Goal: Information Seeking & Learning: Learn about a topic

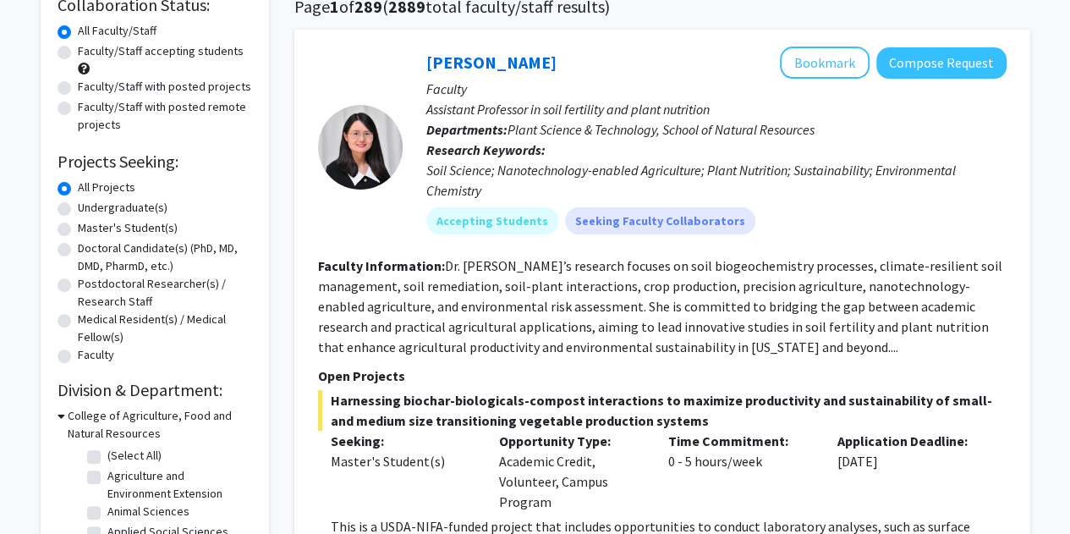
scroll to position [162, 0]
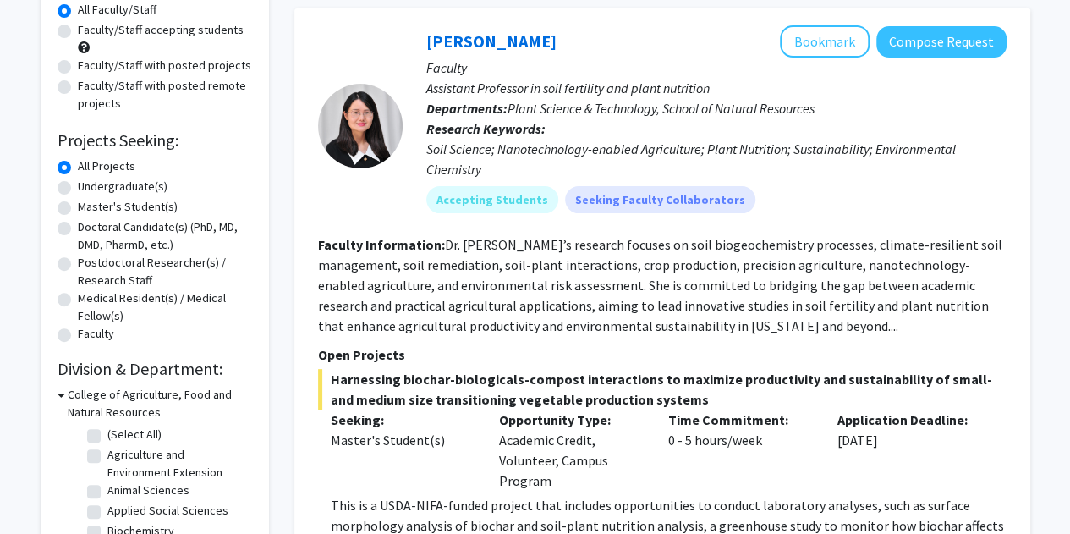
click at [142, 184] on label "Undergraduate(s)" at bounding box center [123, 187] width 90 height 18
click at [89, 184] on input "Undergraduate(s)" at bounding box center [83, 183] width 11 height 11
radio input "true"
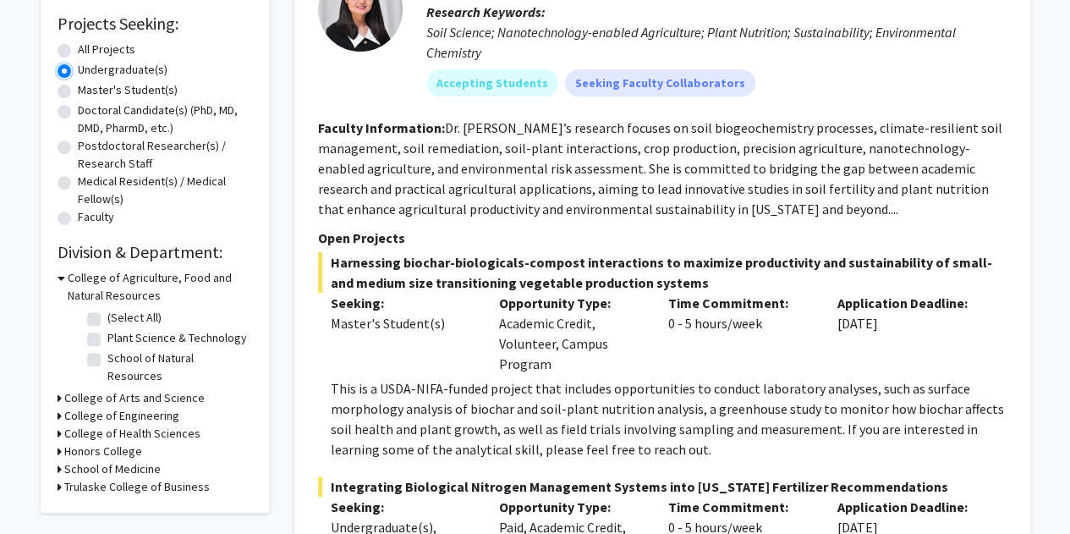
scroll to position [491, 0]
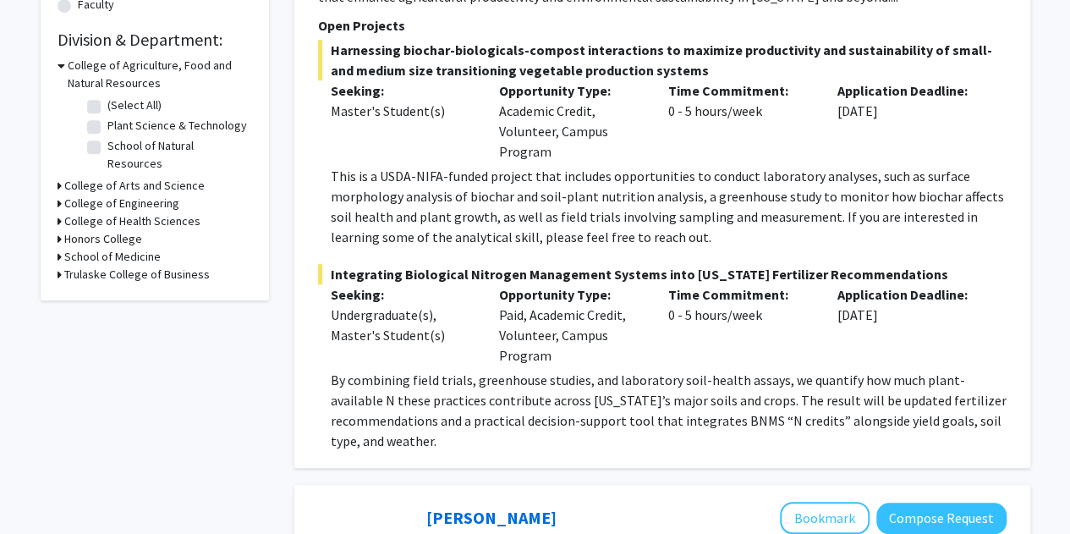
click at [61, 177] on div "College of Arts and Science" at bounding box center [155, 186] width 195 height 18
click at [58, 177] on icon at bounding box center [60, 186] width 4 height 18
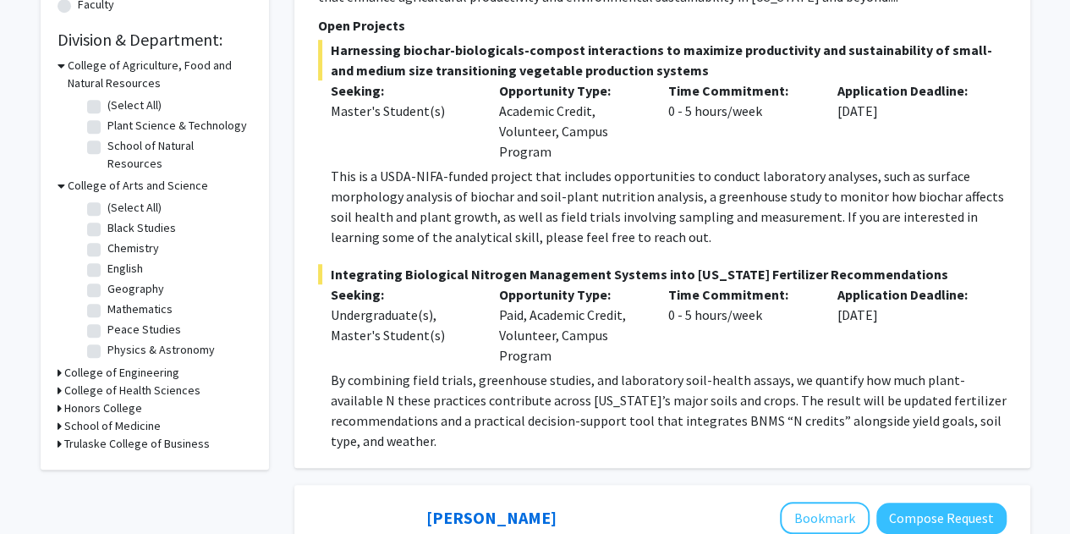
click at [107, 300] on label "Mathematics" at bounding box center [139, 309] width 65 height 18
click at [107, 300] on input "Mathematics" at bounding box center [112, 305] width 11 height 11
checkbox input "true"
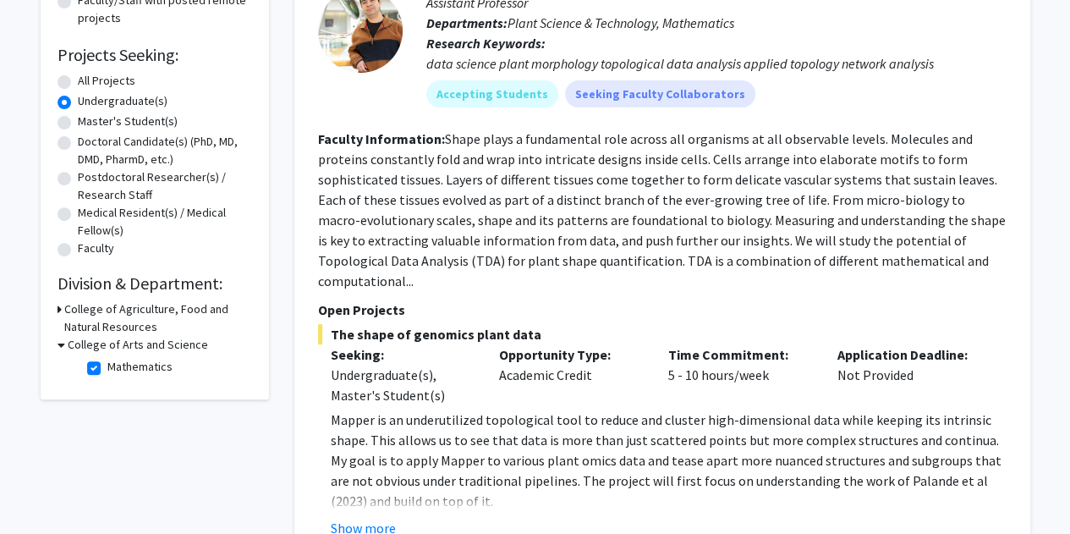
scroll to position [249, 0]
click at [78, 107] on label "Undergraduate(s)" at bounding box center [123, 100] width 90 height 18
click at [78, 102] on input "Undergraduate(s)" at bounding box center [83, 96] width 11 height 11
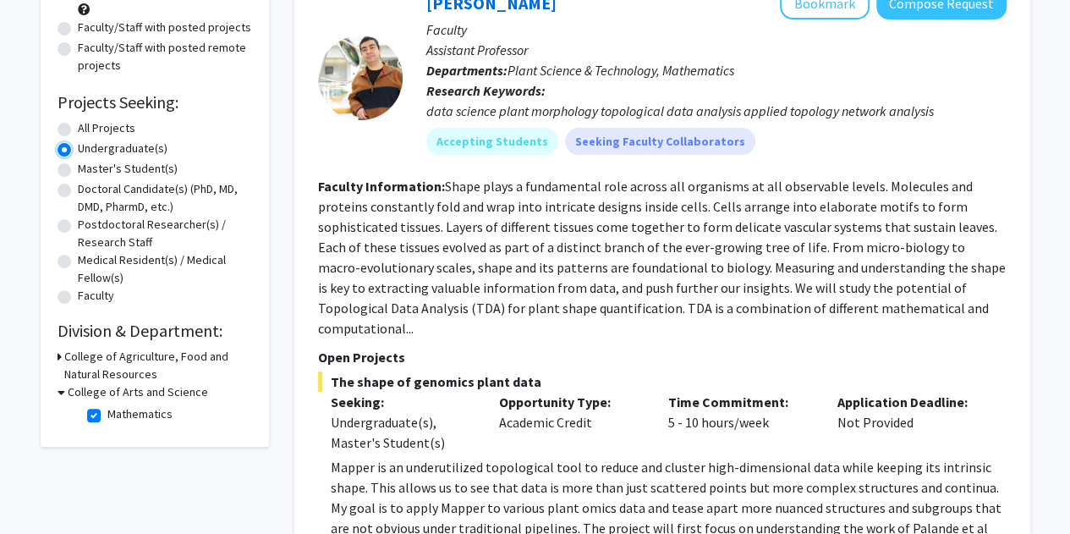
scroll to position [0, 0]
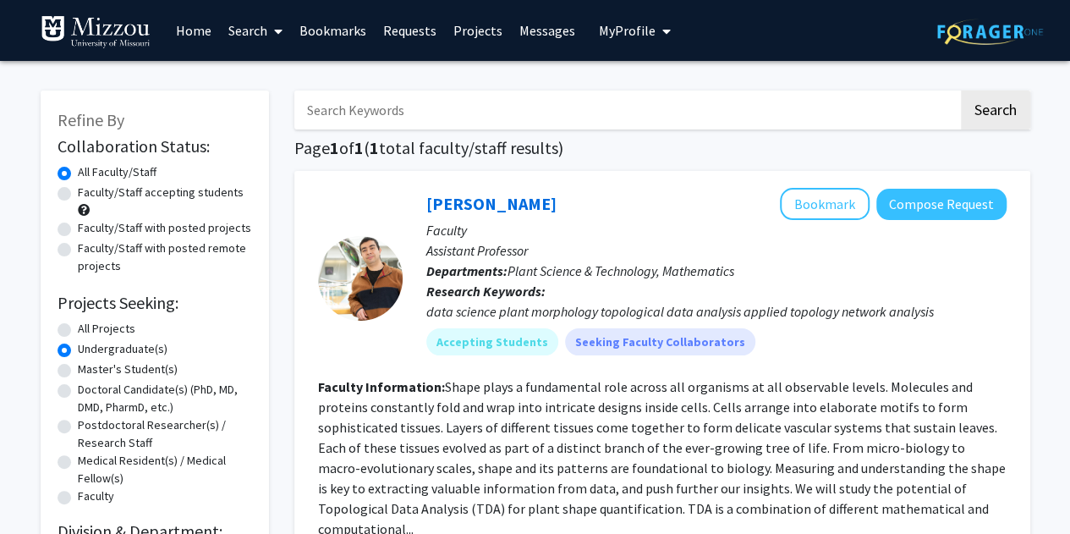
click at [377, 113] on input "Search Keywords" at bounding box center [626, 110] width 664 height 39
type input "[PERSON_NAME]"
click at [961, 91] on button "Search" at bounding box center [995, 110] width 69 height 39
radio input "true"
checkbox input "false"
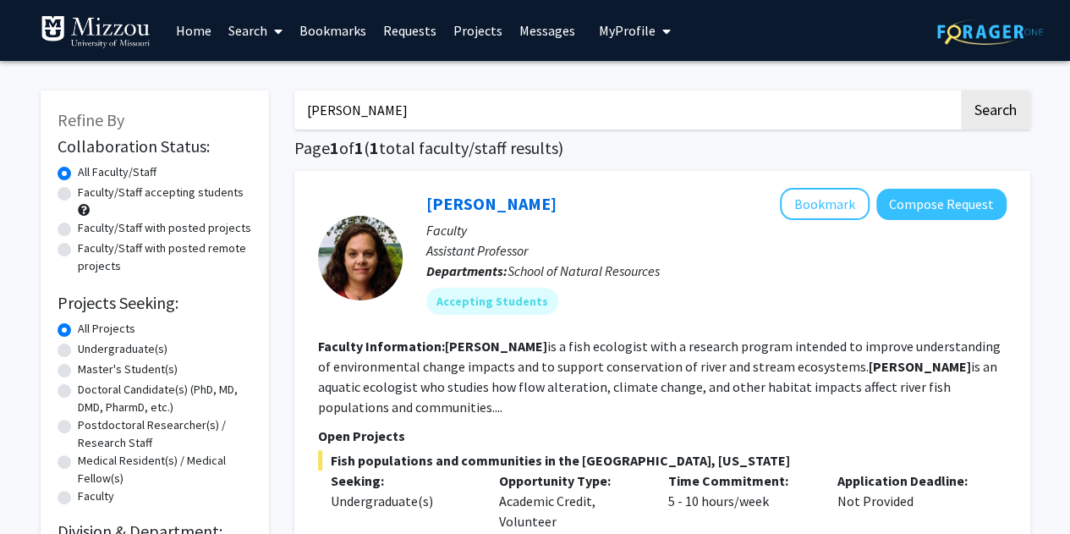
scroll to position [5, 0]
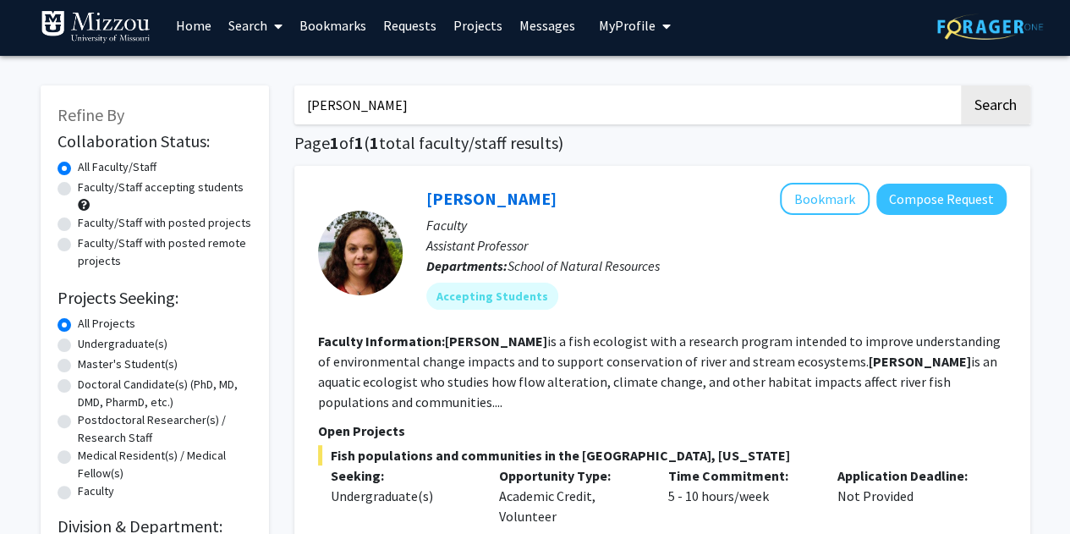
drag, startPoint x: 689, startPoint y: 108, endPoint x: 268, endPoint y: 91, distance: 421.6
click at [268, 91] on div "Refine By Collaboration Status: Collaboration Status All Faculty/Staff Collabor…" at bounding box center [535, 388] width 1015 height 638
click at [961, 85] on button "Search" at bounding box center [995, 104] width 69 height 39
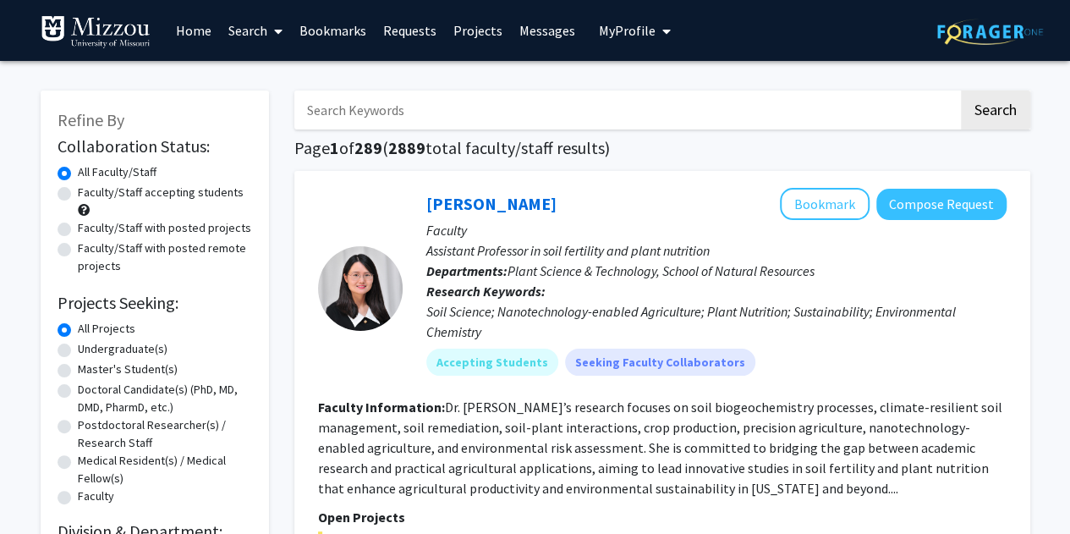
click at [78, 351] on label "Undergraduate(s)" at bounding box center [123, 349] width 90 height 18
click at [78, 351] on input "Undergraduate(s)" at bounding box center [83, 345] width 11 height 11
radio input "true"
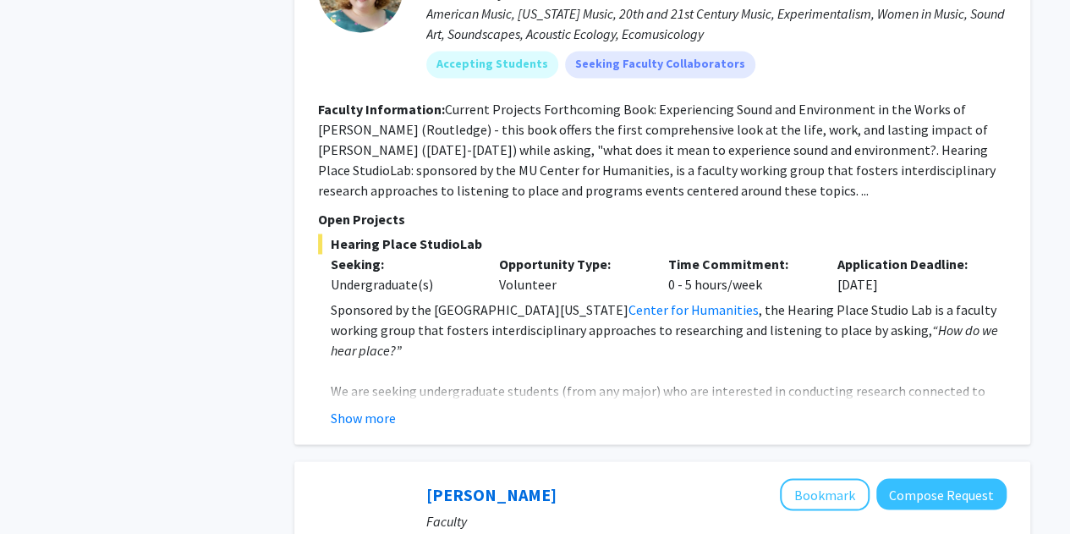
scroll to position [4507, 0]
click at [380, 406] on button "Show more" at bounding box center [363, 416] width 65 height 20
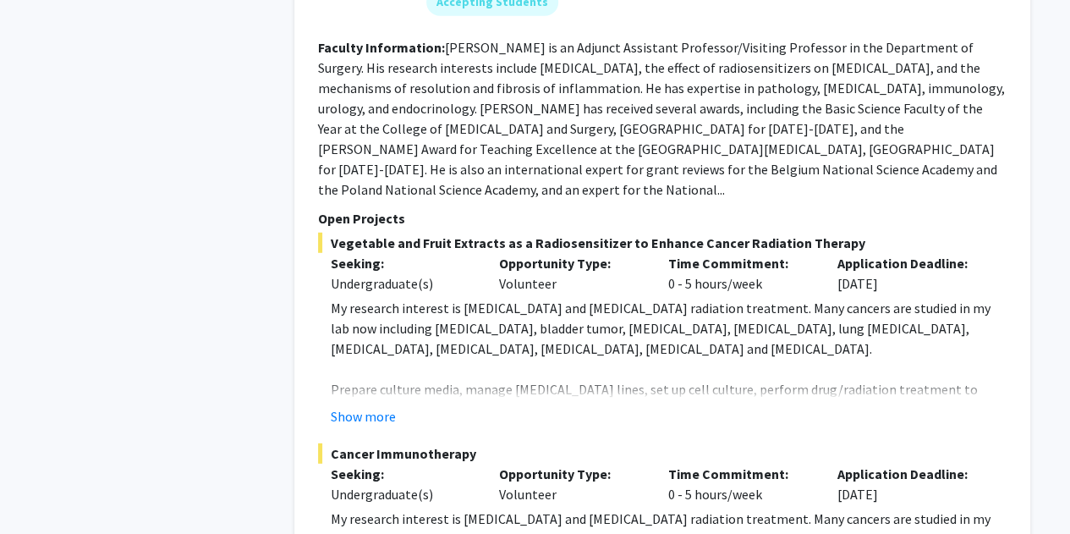
scroll to position [5467, 0]
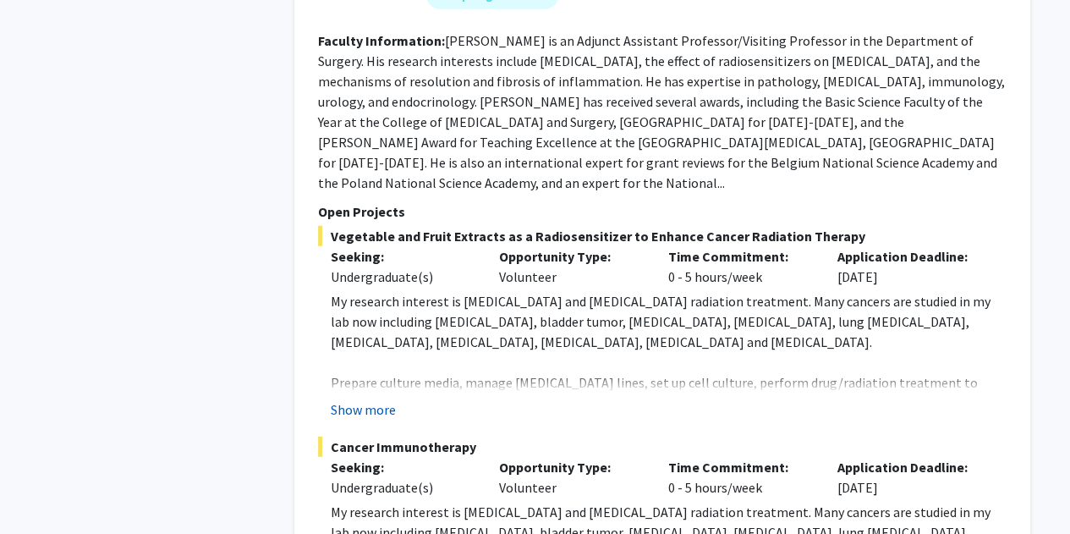
click at [357, 399] on button "Show more" at bounding box center [363, 409] width 65 height 20
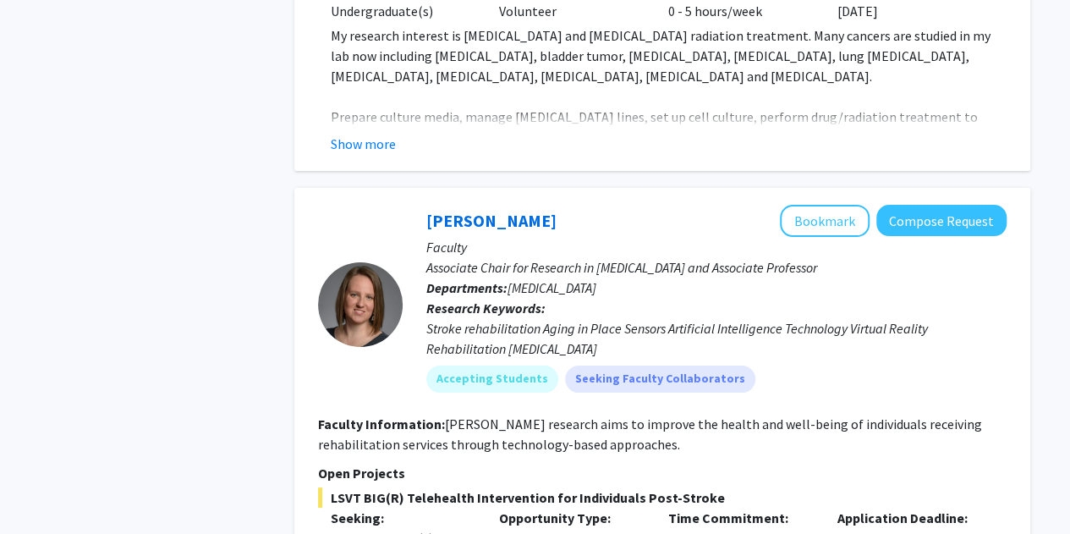
scroll to position [6374, 0]
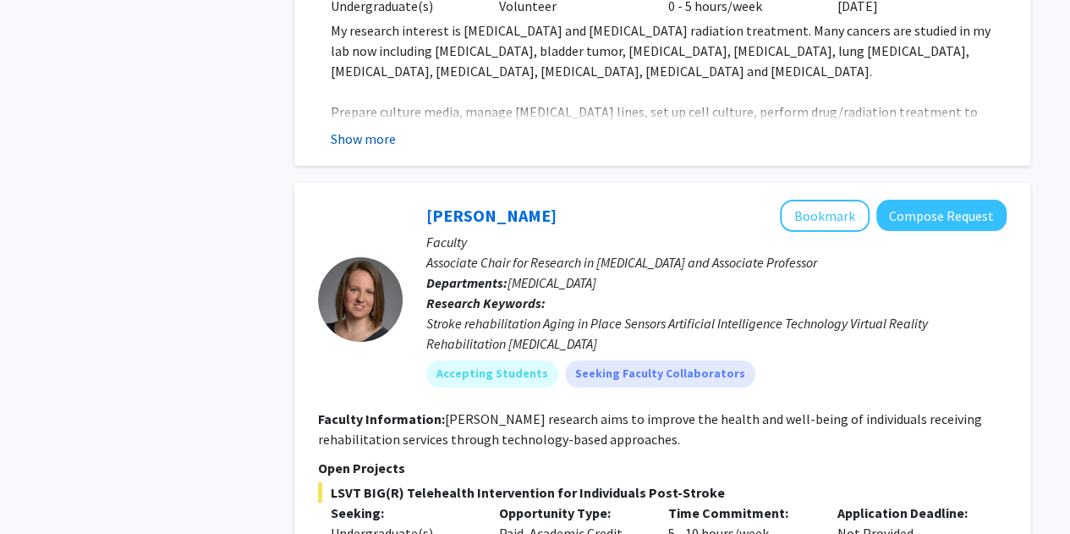
click at [334, 129] on button "Show more" at bounding box center [363, 139] width 65 height 20
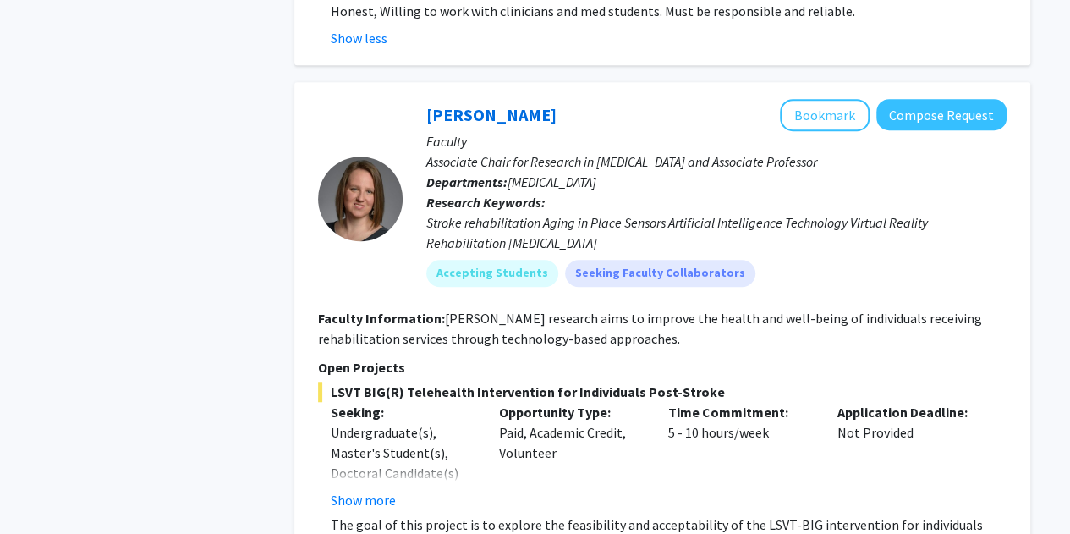
scroll to position [6905, 0]
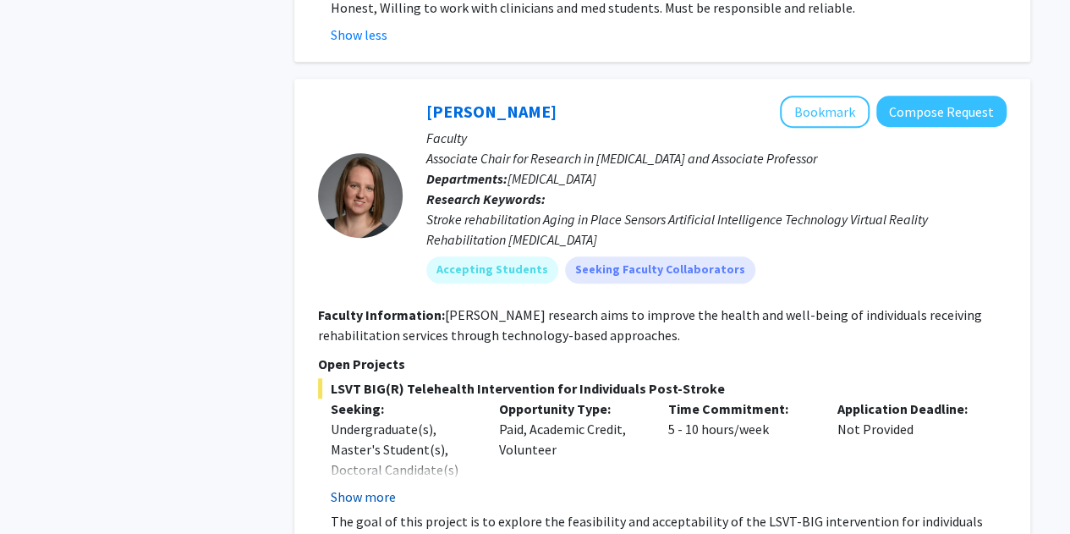
click at [378, 486] on button "Show more" at bounding box center [363, 496] width 65 height 20
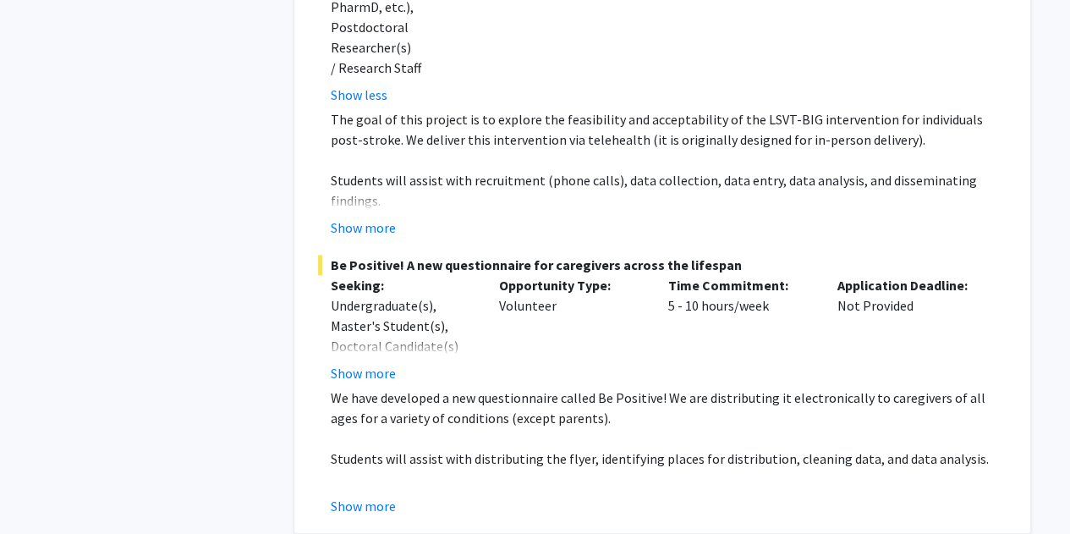
scroll to position [7413, 0]
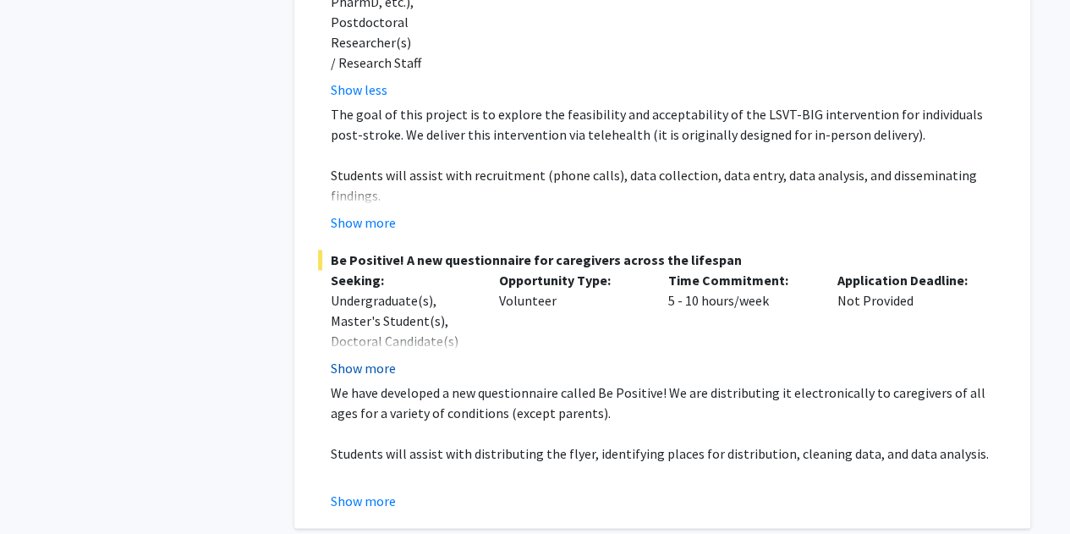
click at [385, 358] on button "Show more" at bounding box center [363, 368] width 65 height 20
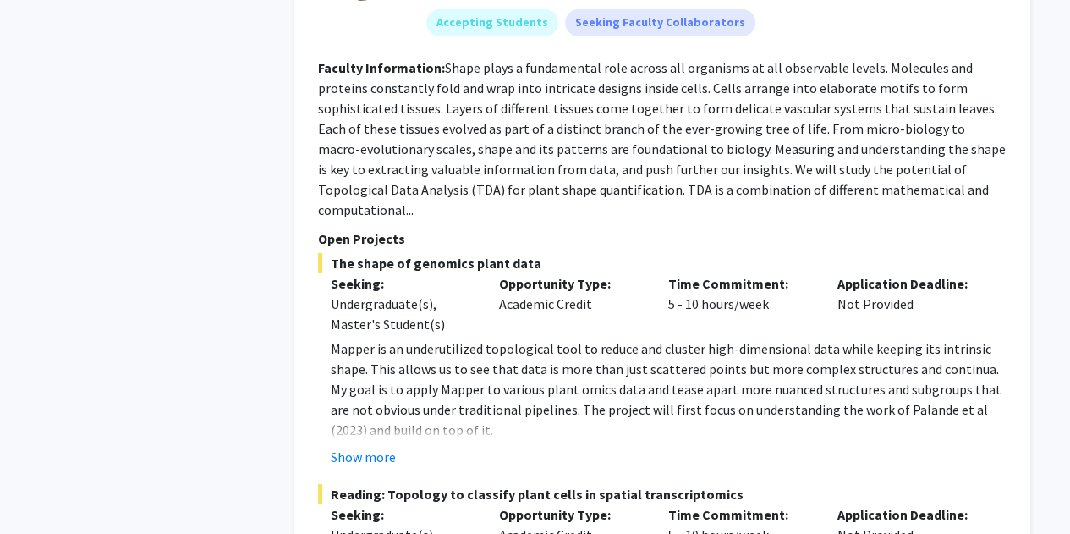
scroll to position [9030, 0]
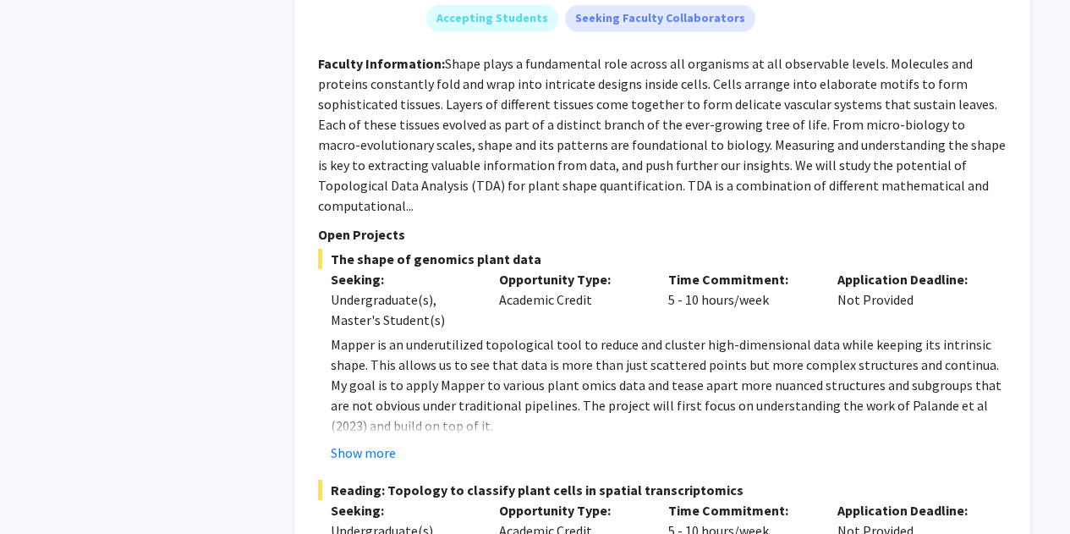
click at [372, 442] on button "Show more" at bounding box center [363, 452] width 65 height 20
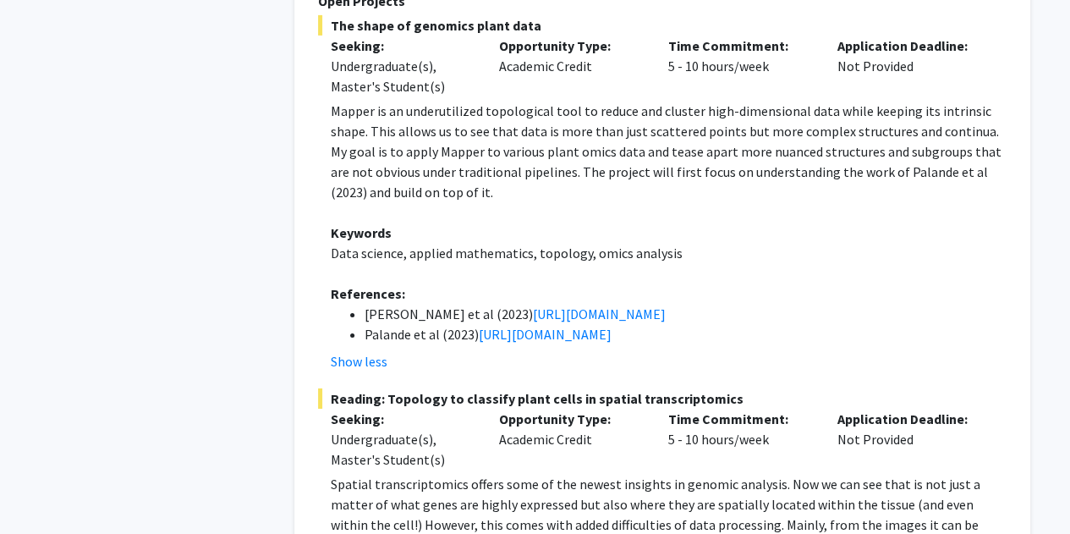
scroll to position [9258, 0]
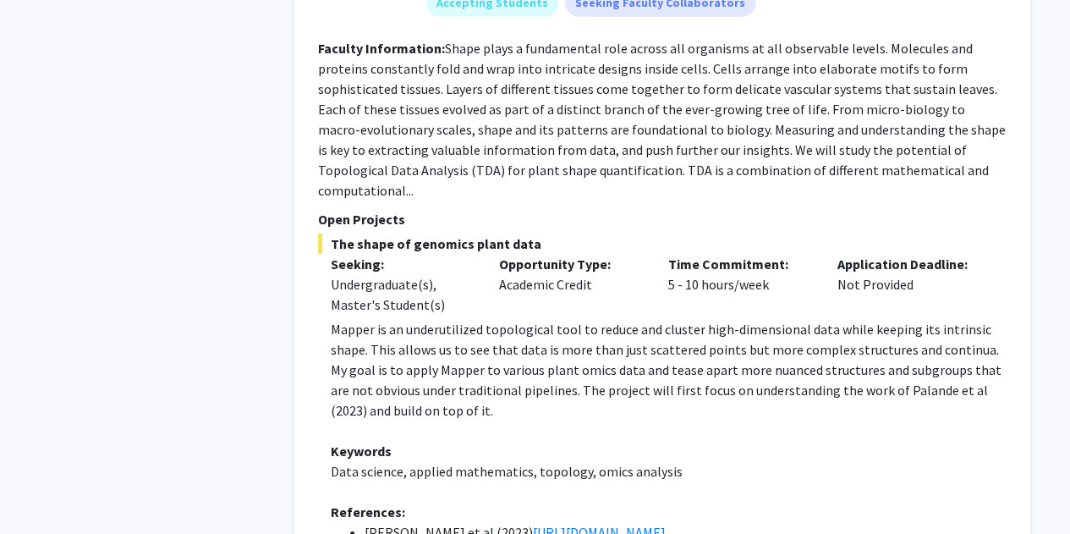
click at [751, 481] on p at bounding box center [669, 491] width 676 height 20
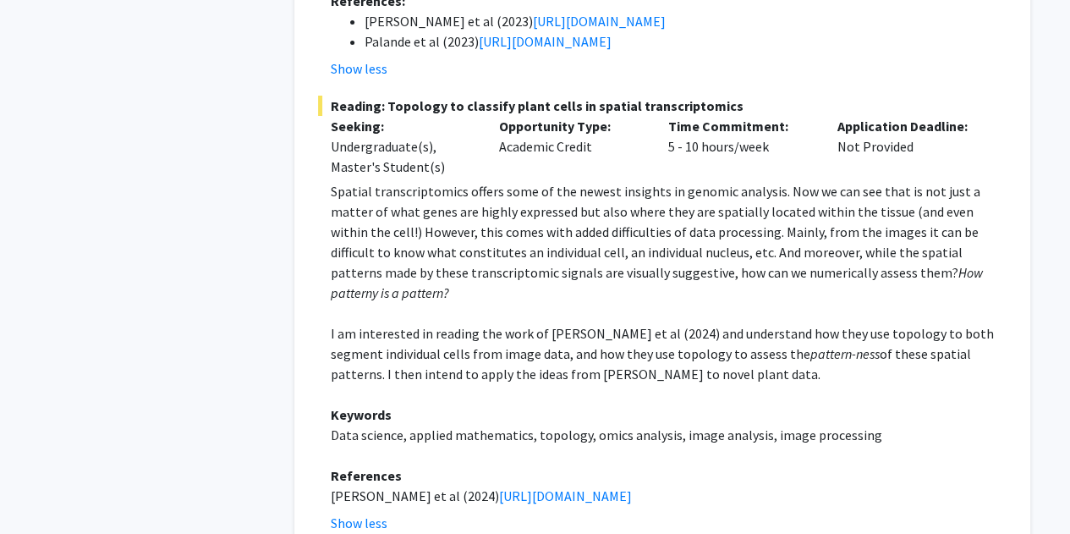
scroll to position [9555, 0]
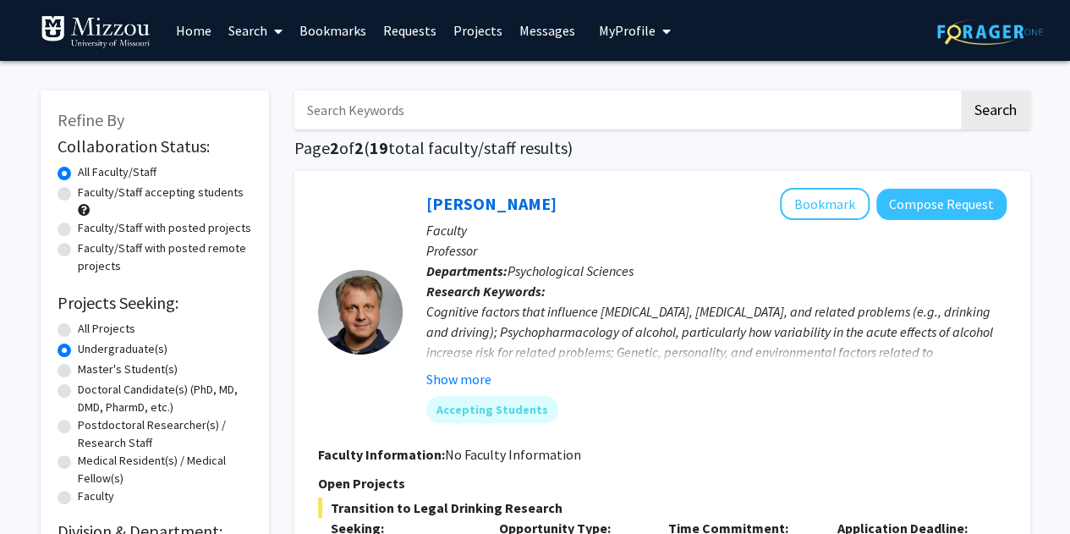
scroll to position [24, 0]
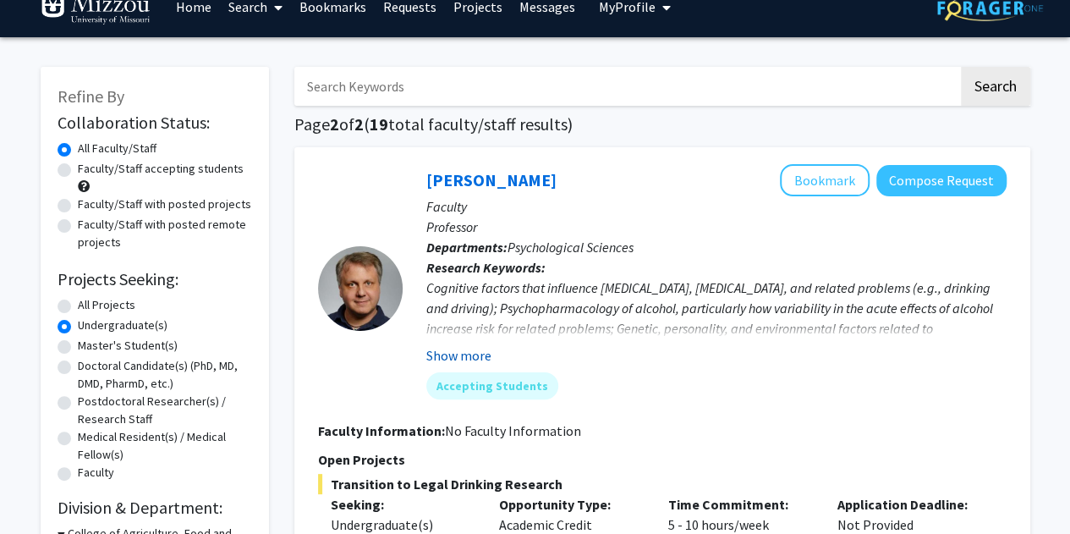
click at [472, 351] on button "Show more" at bounding box center [458, 355] width 65 height 20
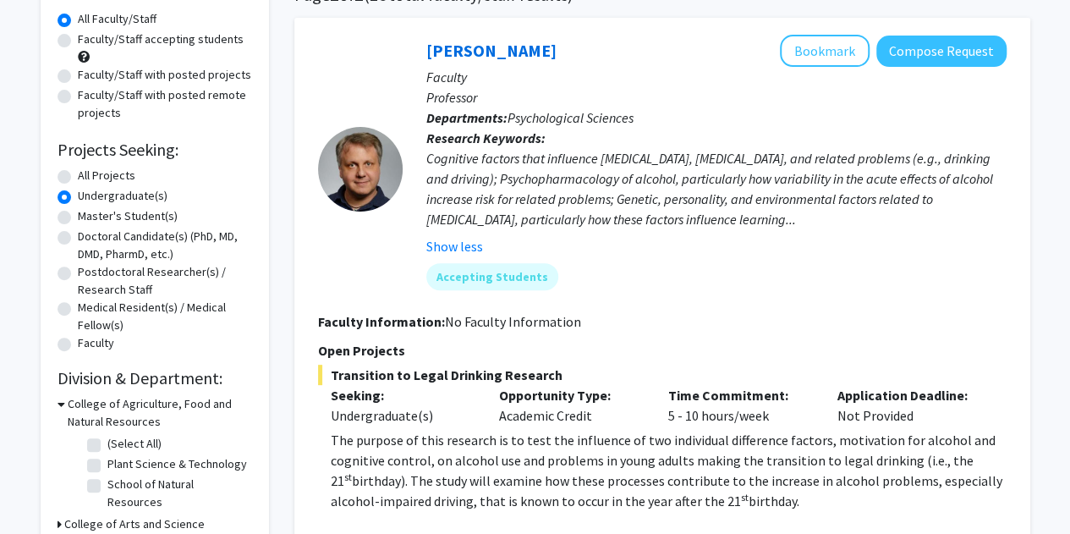
scroll to position [146, 0]
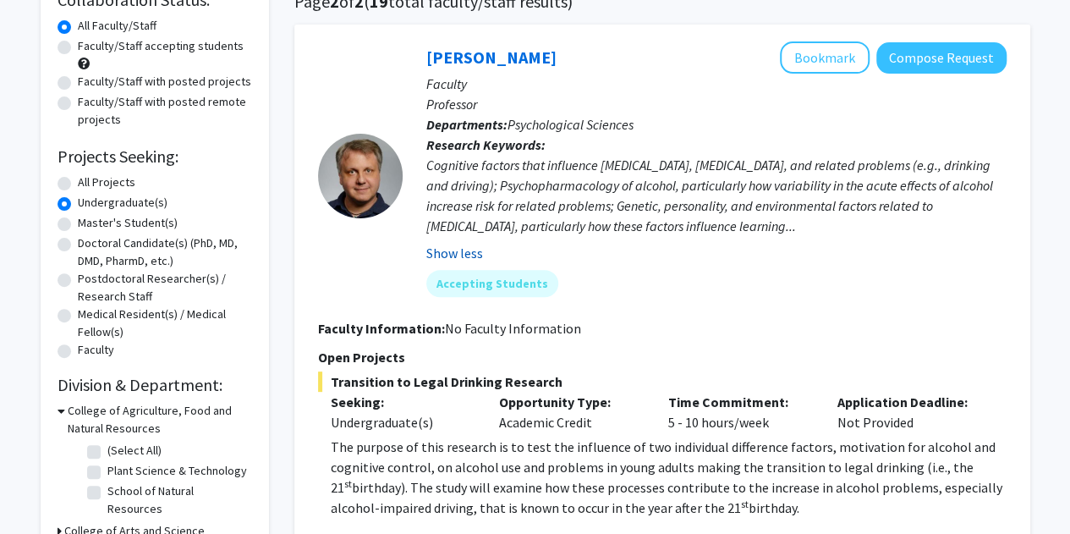
click at [470, 251] on button "Show less" at bounding box center [454, 253] width 57 height 20
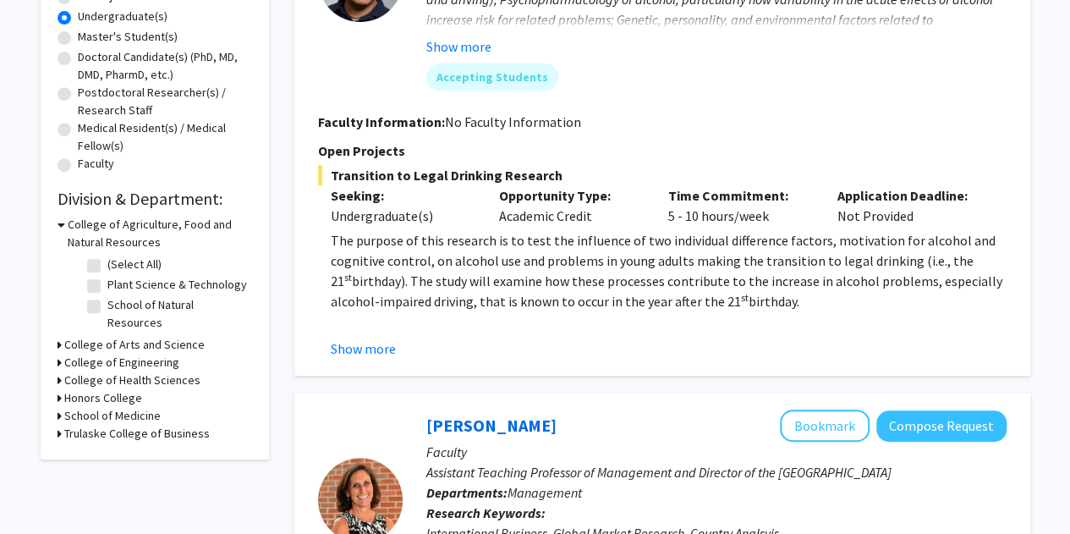
scroll to position [322, 0]
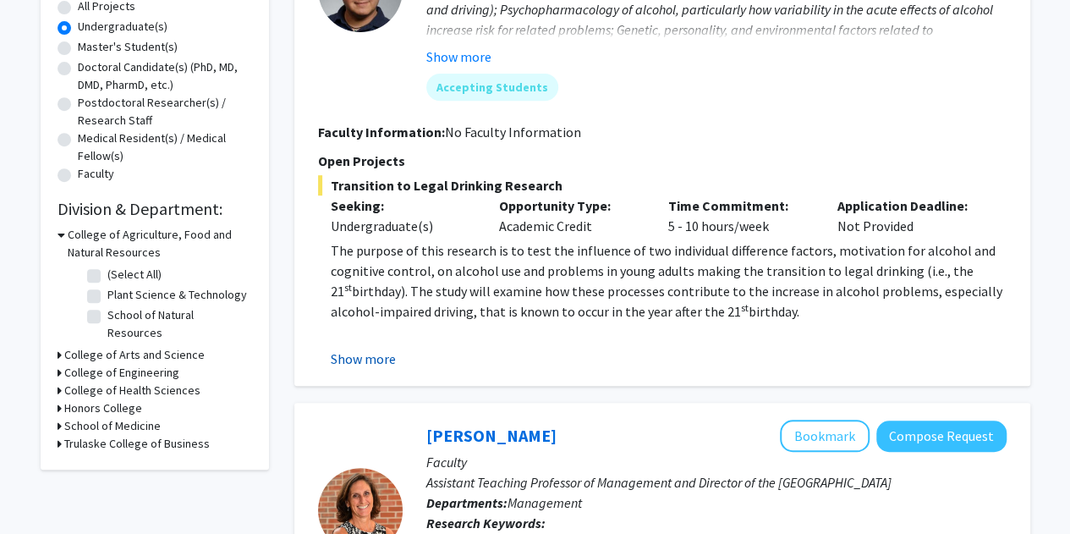
click at [376, 365] on button "Show more" at bounding box center [363, 358] width 65 height 20
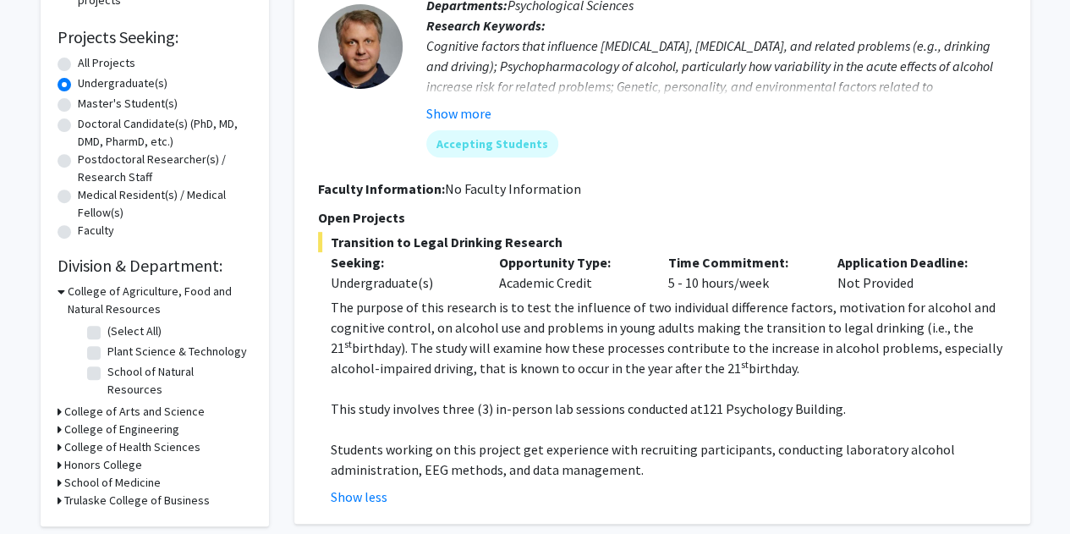
scroll to position [263, 0]
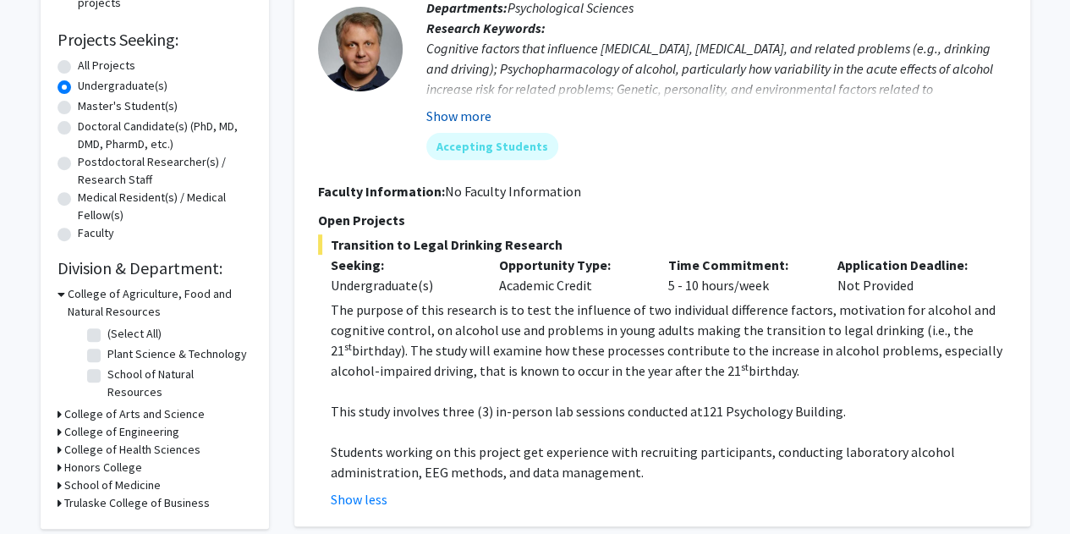
click at [428, 112] on button "Show more" at bounding box center [458, 116] width 65 height 20
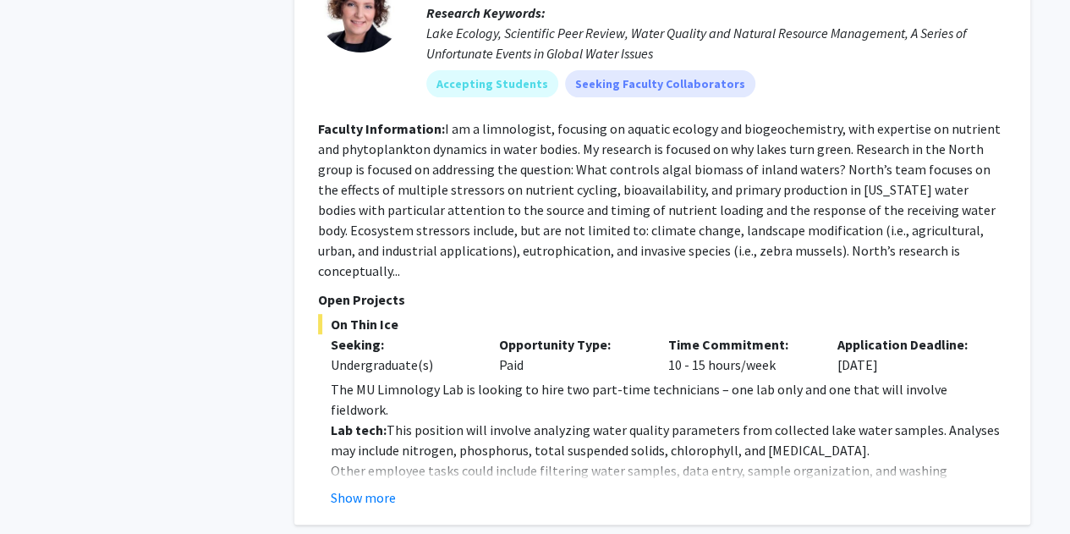
scroll to position [3469, 0]
click at [376, 486] on button "Show more" at bounding box center [363, 496] width 65 height 20
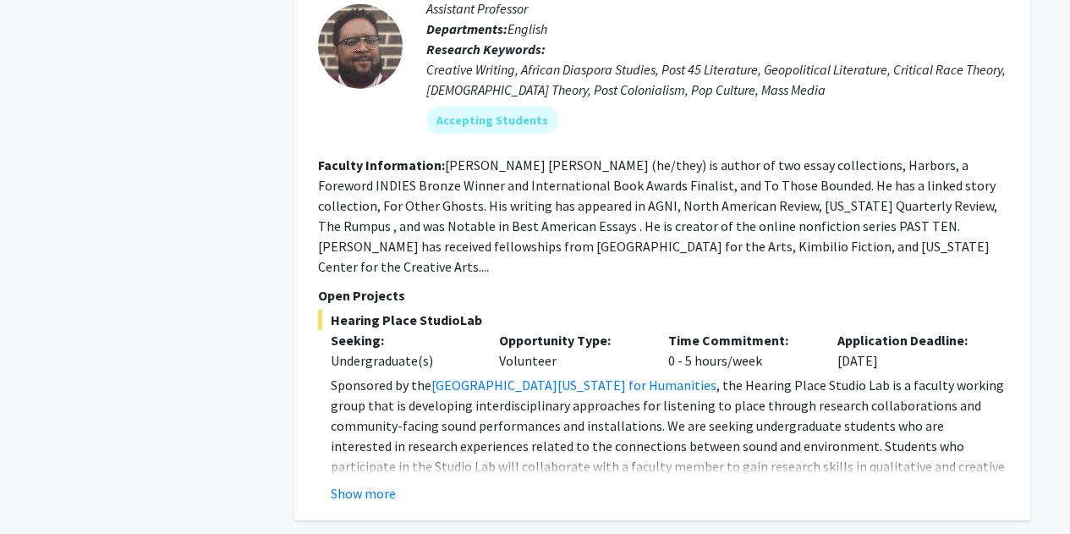
scroll to position [5917, 0]
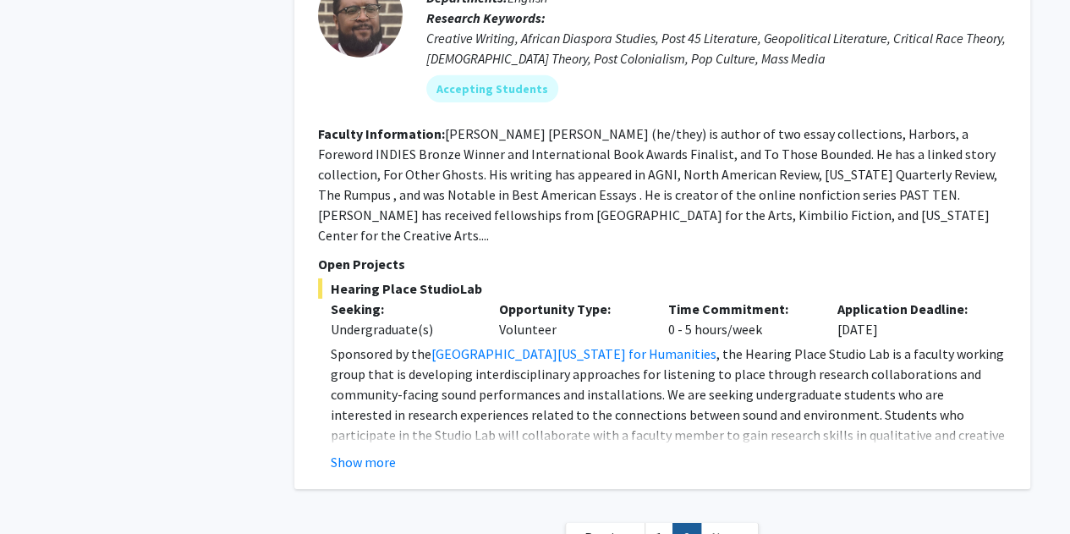
click at [723, 529] on span "Next »" at bounding box center [729, 537] width 36 height 17
click at [660, 523] on link "1" at bounding box center [659, 538] width 29 height 30
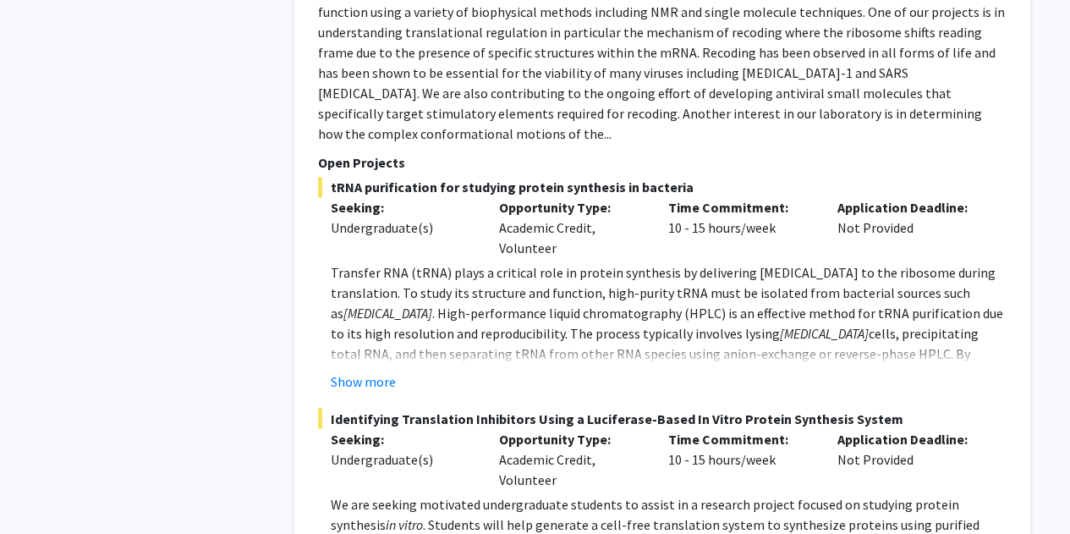
scroll to position [1221, 0]
click at [386, 370] on button "Show more" at bounding box center [363, 380] width 65 height 20
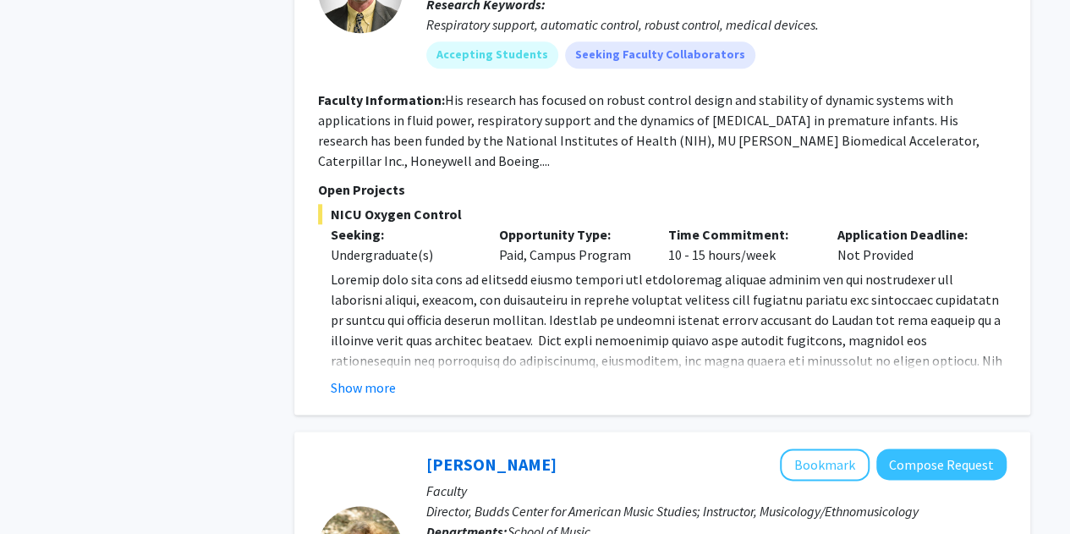
scroll to position [4069, 0]
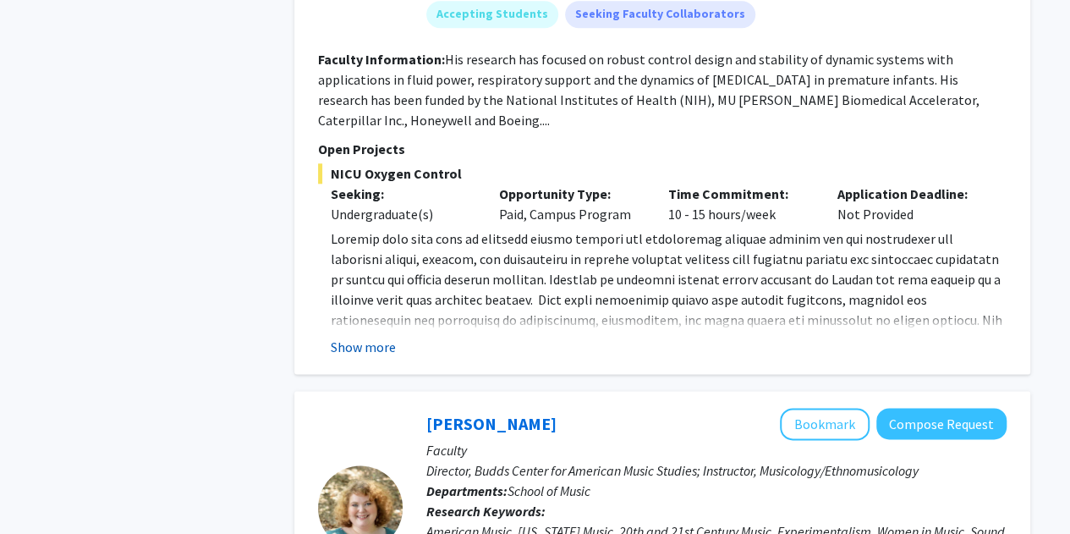
click at [374, 337] on button "Show more" at bounding box center [363, 347] width 65 height 20
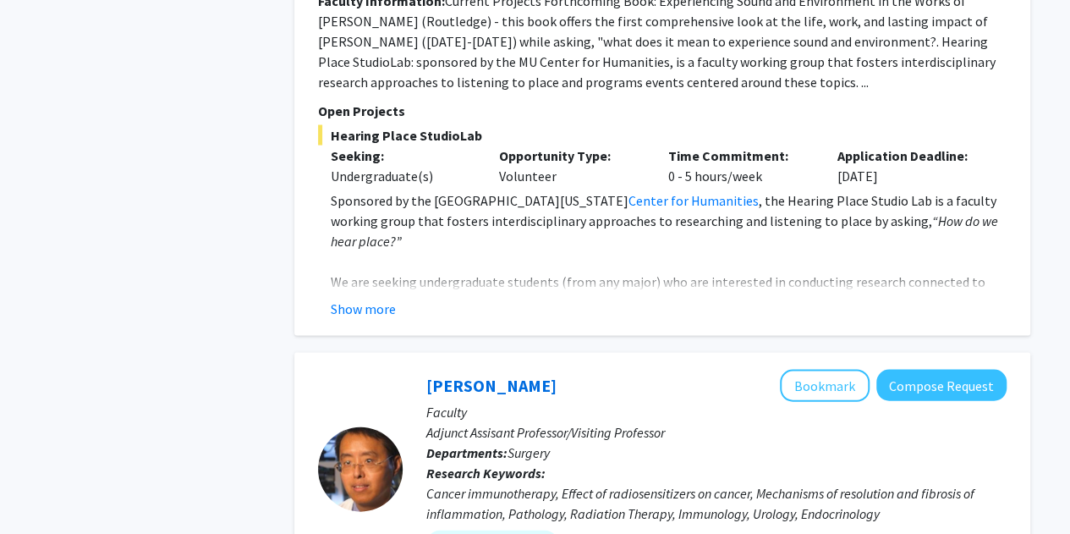
scroll to position [4820, 0]
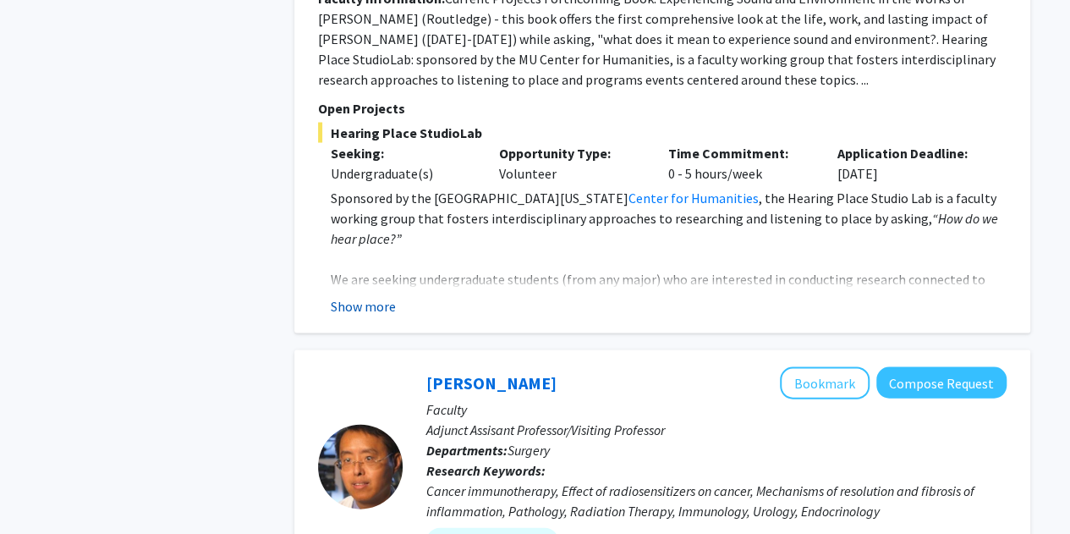
click at [387, 296] on button "Show more" at bounding box center [363, 306] width 65 height 20
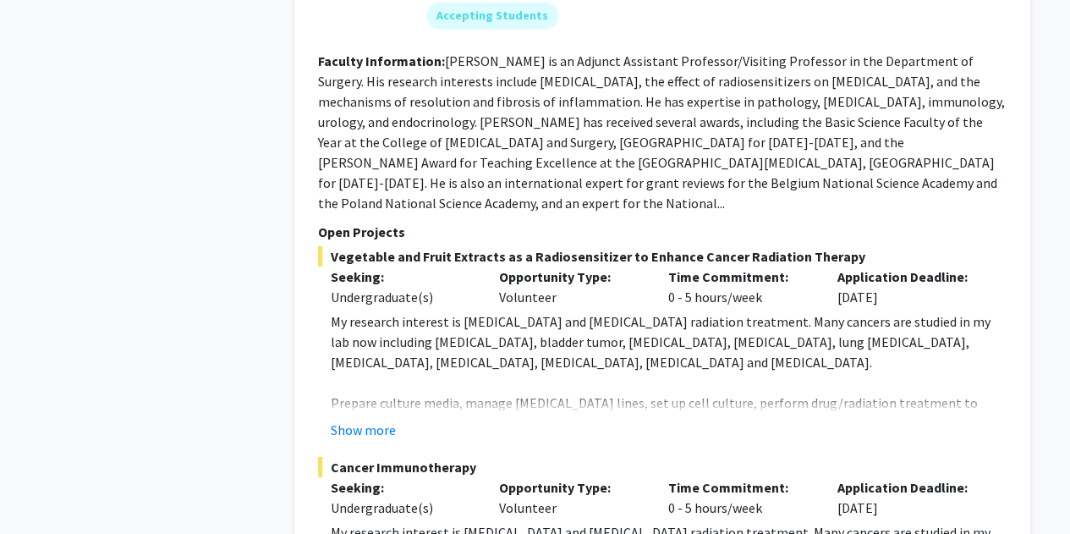
scroll to position [5676, 0]
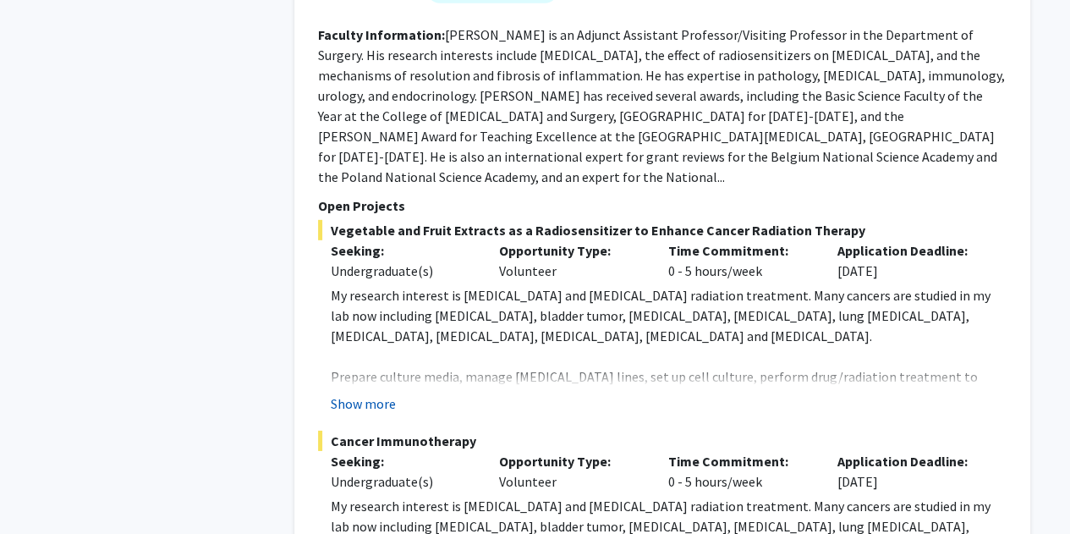
click at [364, 393] on button "Show more" at bounding box center [363, 403] width 65 height 20
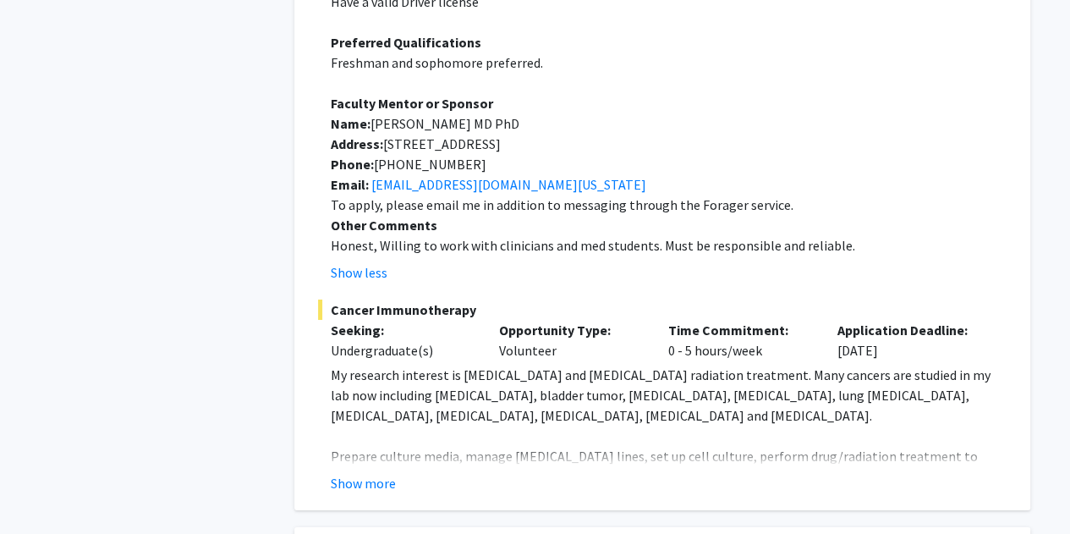
scroll to position [6268, 0]
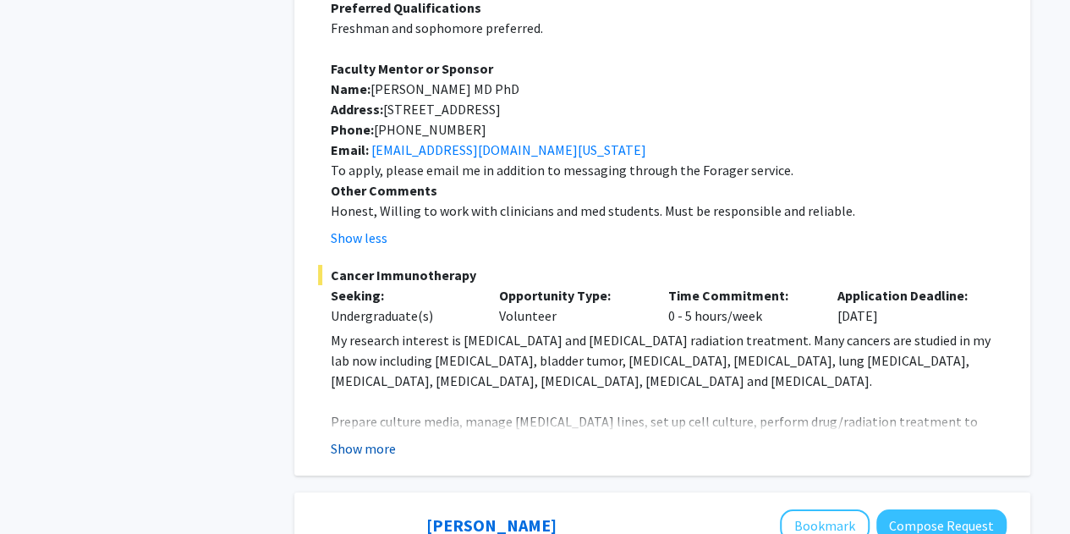
click at [377, 438] on button "Show more" at bounding box center [363, 448] width 65 height 20
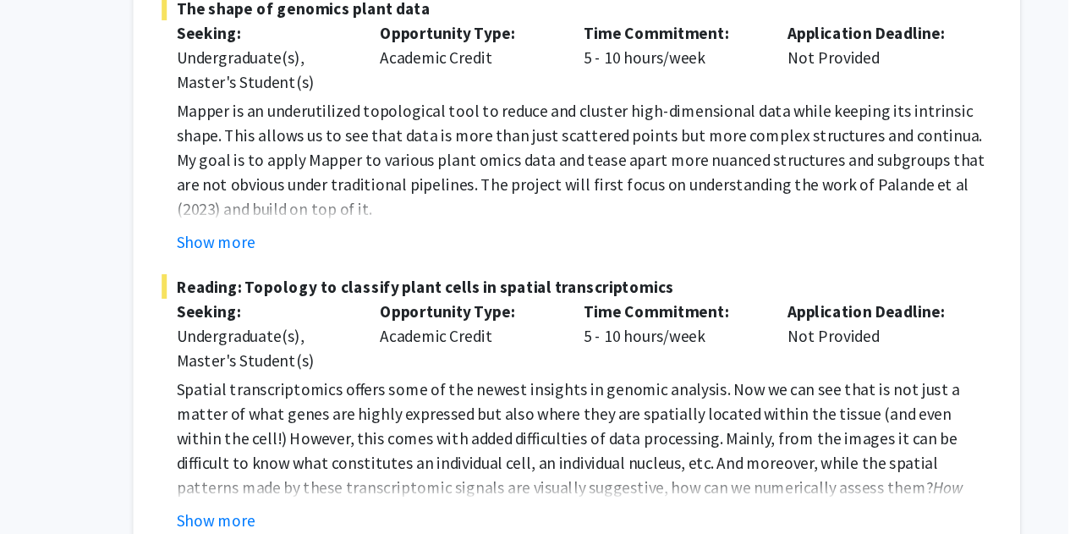
scroll to position [9198, 0]
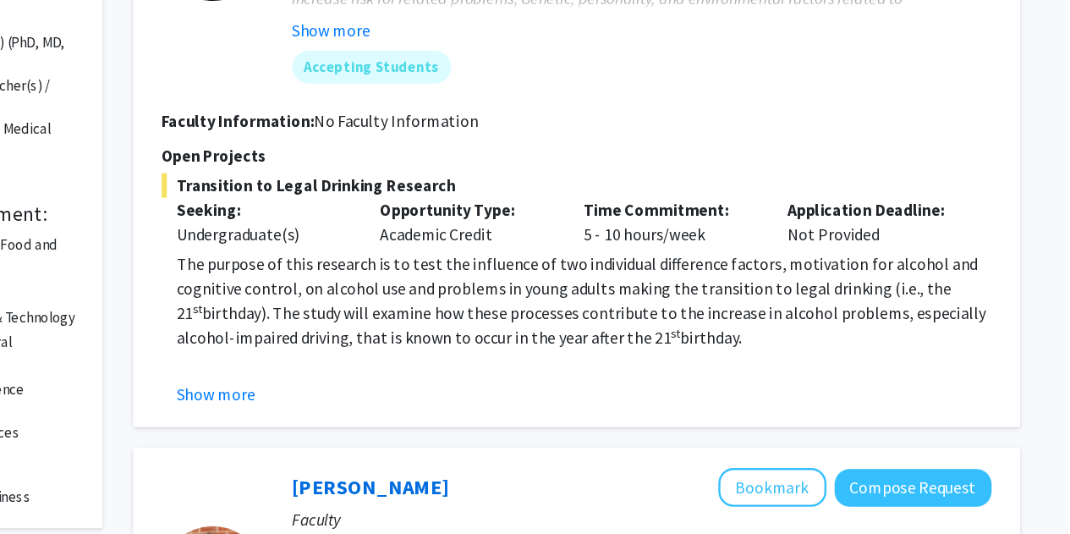
scroll to position [271, 0]
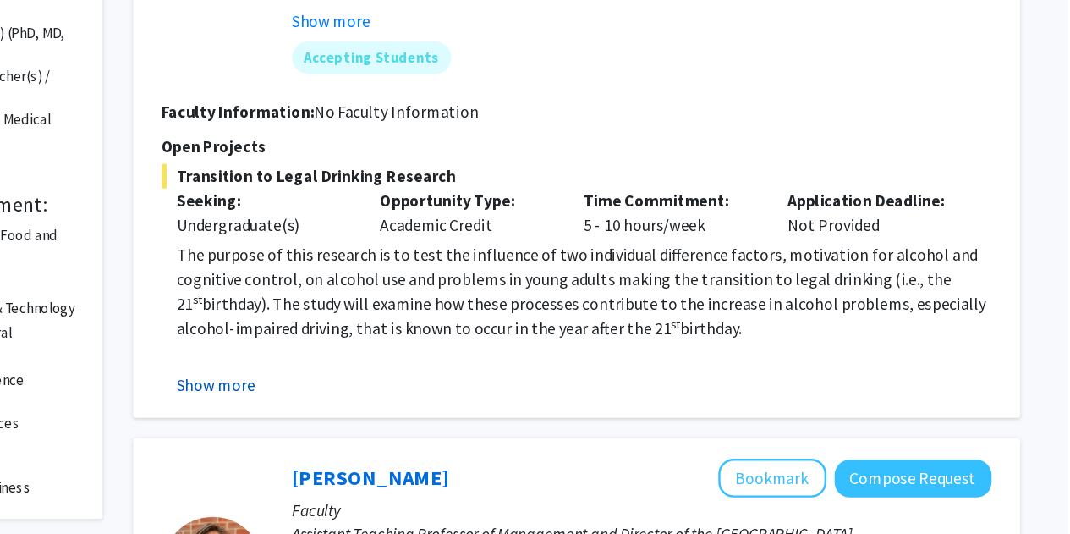
click at [368, 412] on button "Show more" at bounding box center [363, 410] width 65 height 20
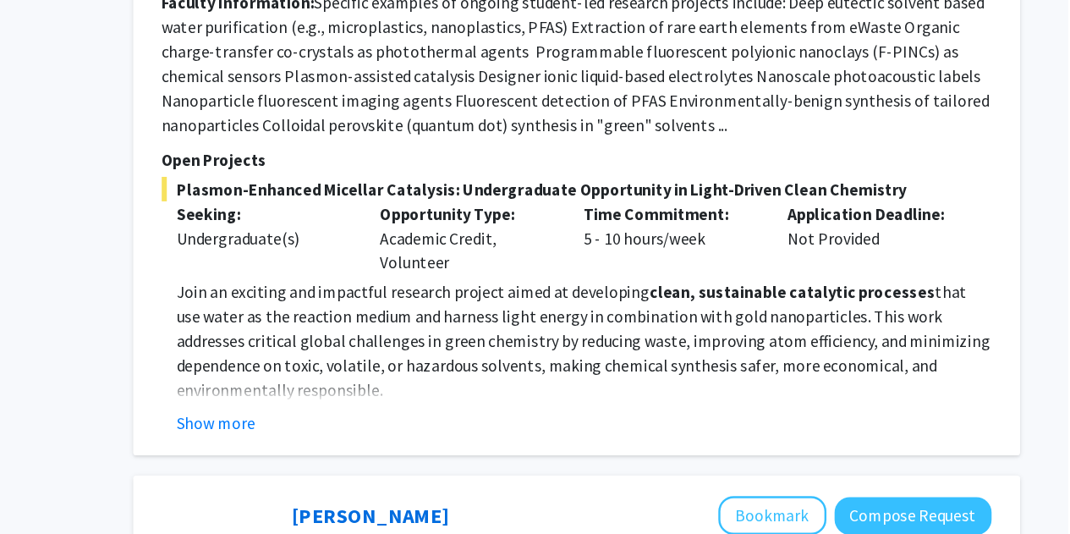
scroll to position [1644, 0]
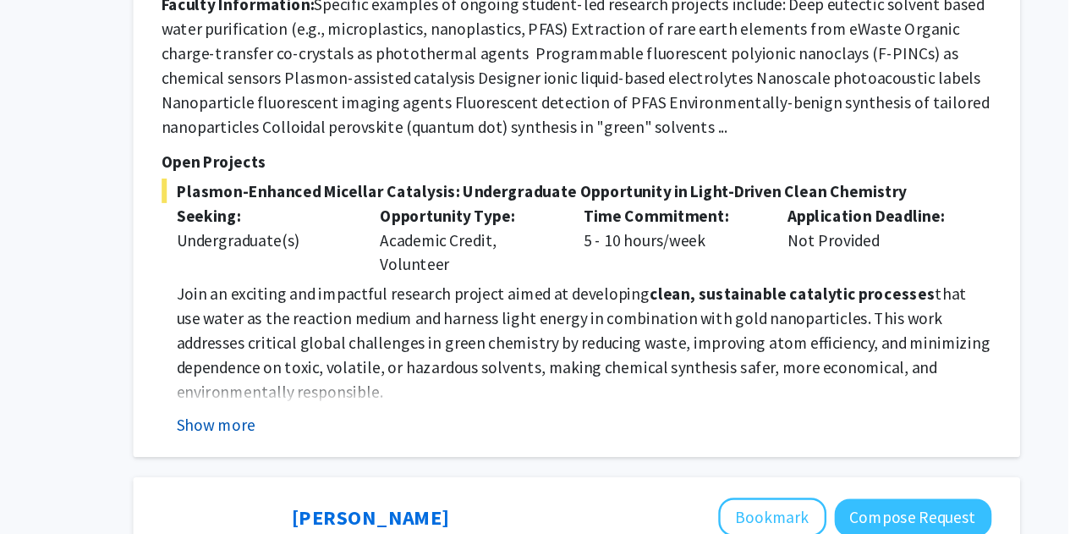
click at [377, 432] on button "Show more" at bounding box center [363, 442] width 65 height 20
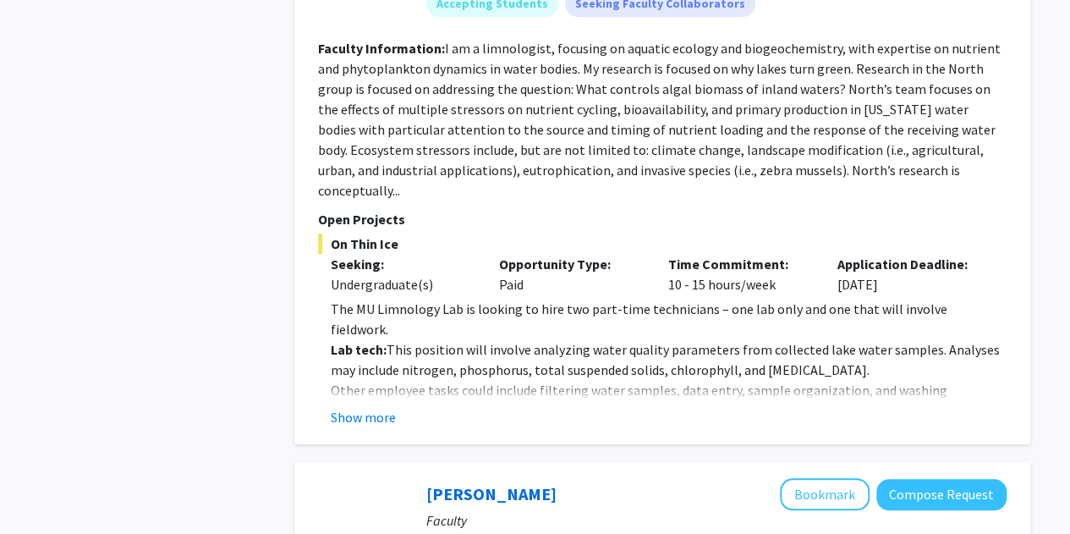
scroll to position [3985, 0]
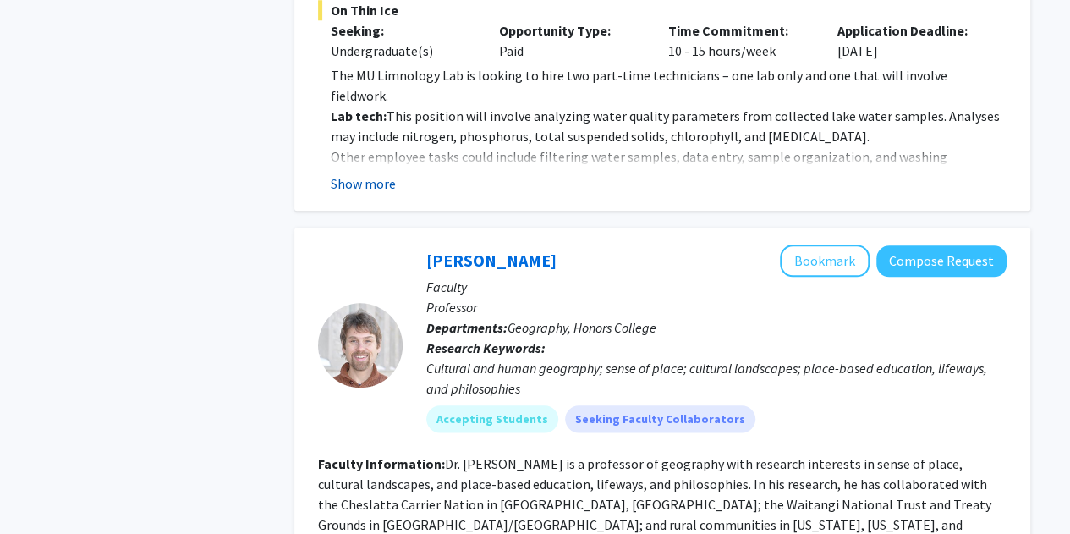
click at [362, 173] on button "Show more" at bounding box center [363, 183] width 65 height 20
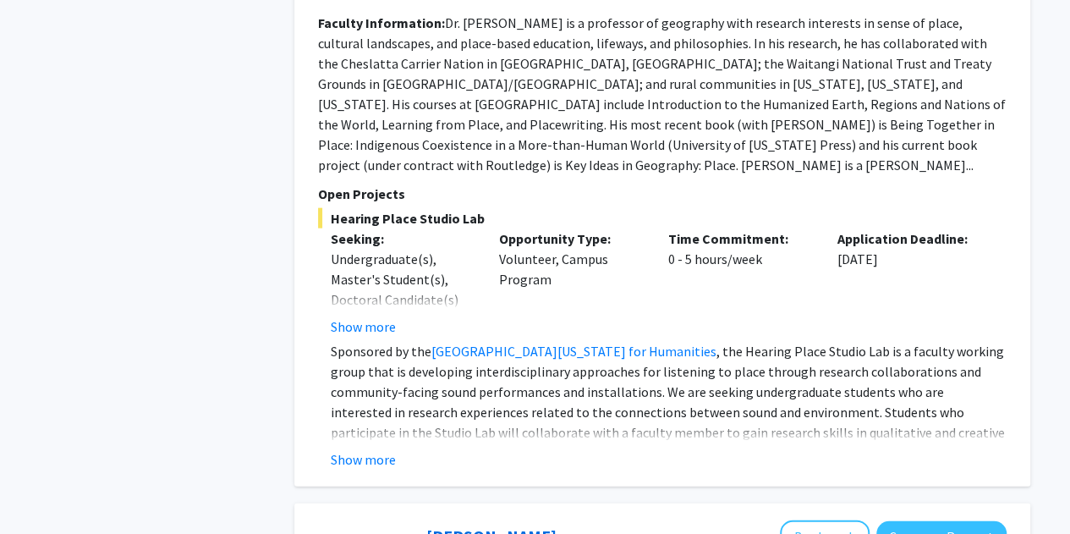
scroll to position [5078, 0]
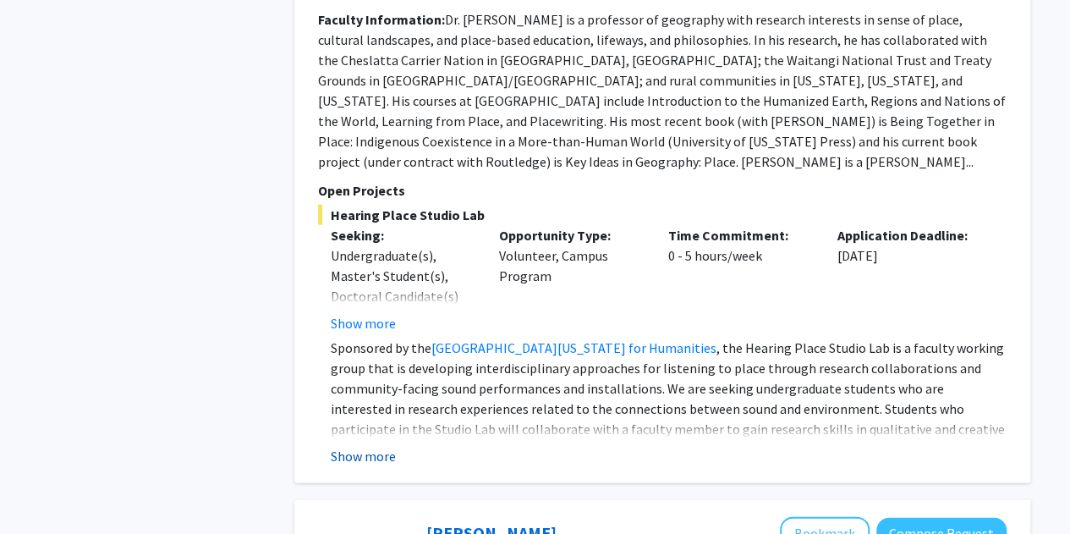
click at [360, 446] on button "Show more" at bounding box center [363, 456] width 65 height 20
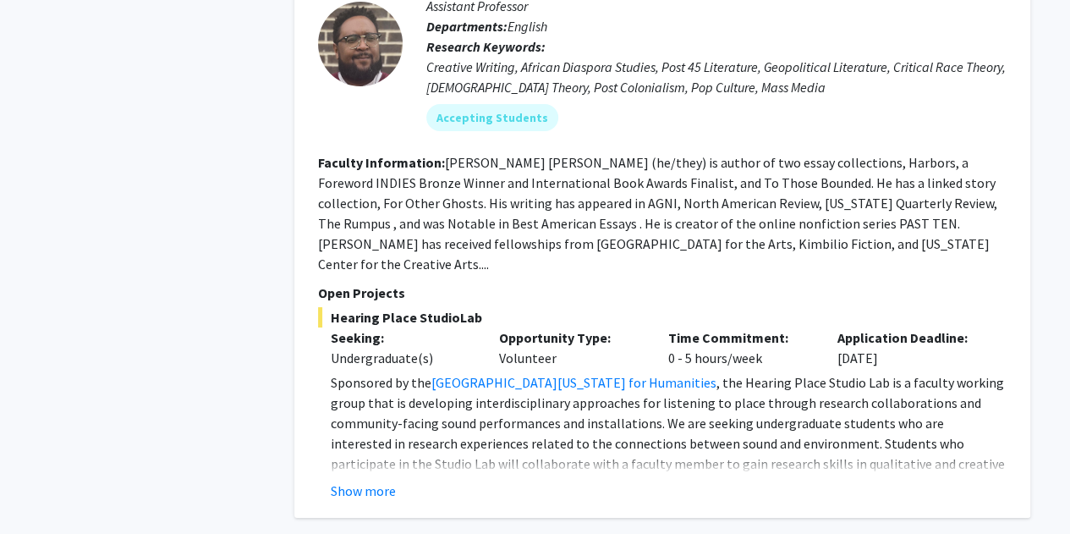
scroll to position [6302, 0]
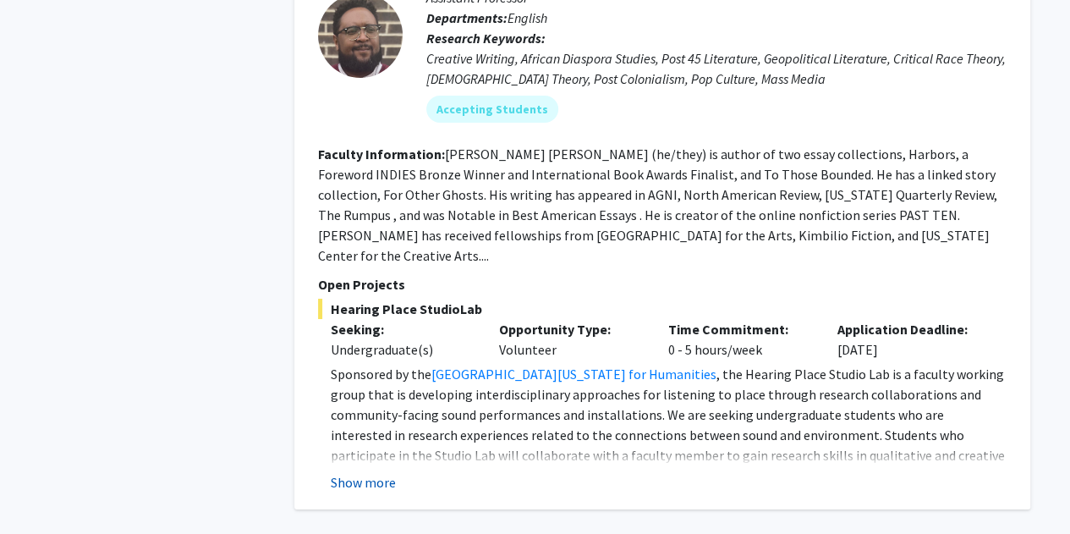
click at [370, 472] on button "Show more" at bounding box center [363, 482] width 65 height 20
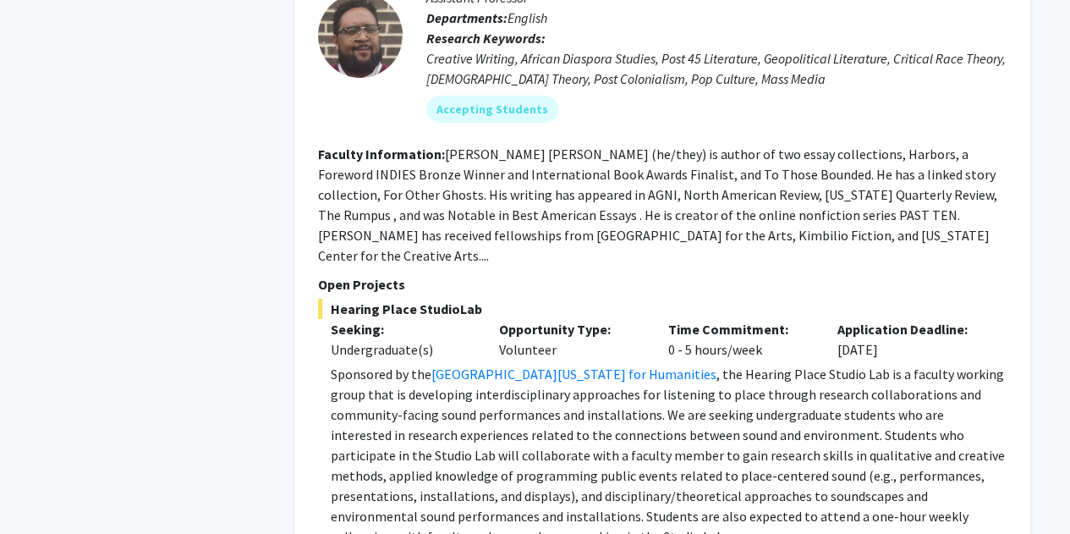
scroll to position [6526, 0]
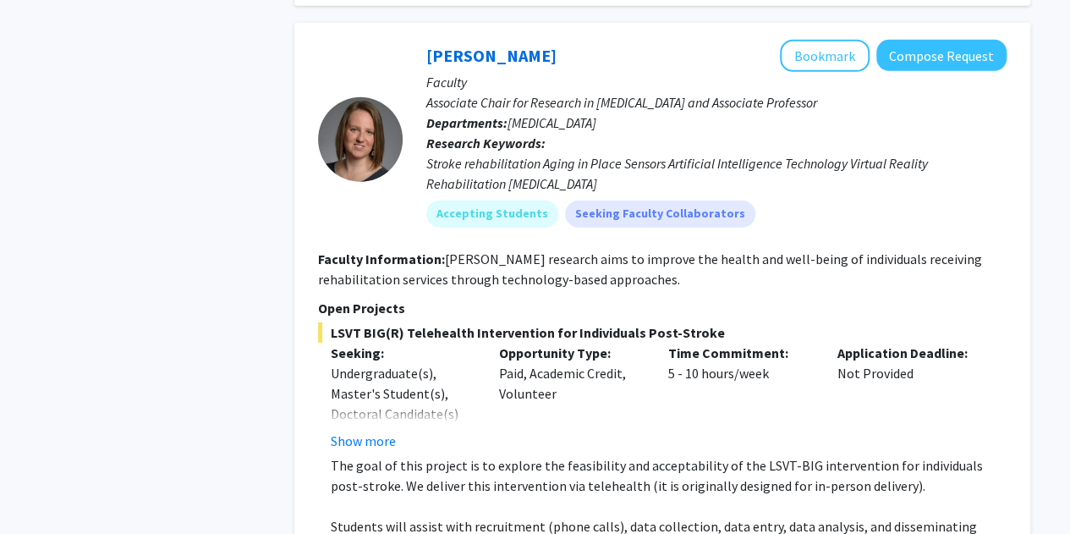
scroll to position [5939, 0]
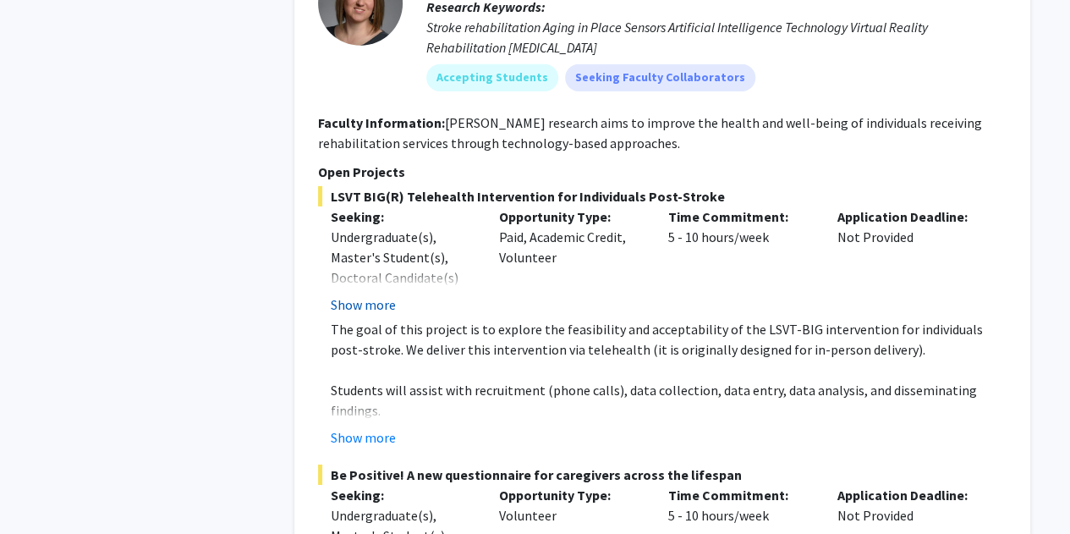
click at [391, 294] on button "Show more" at bounding box center [363, 304] width 65 height 20
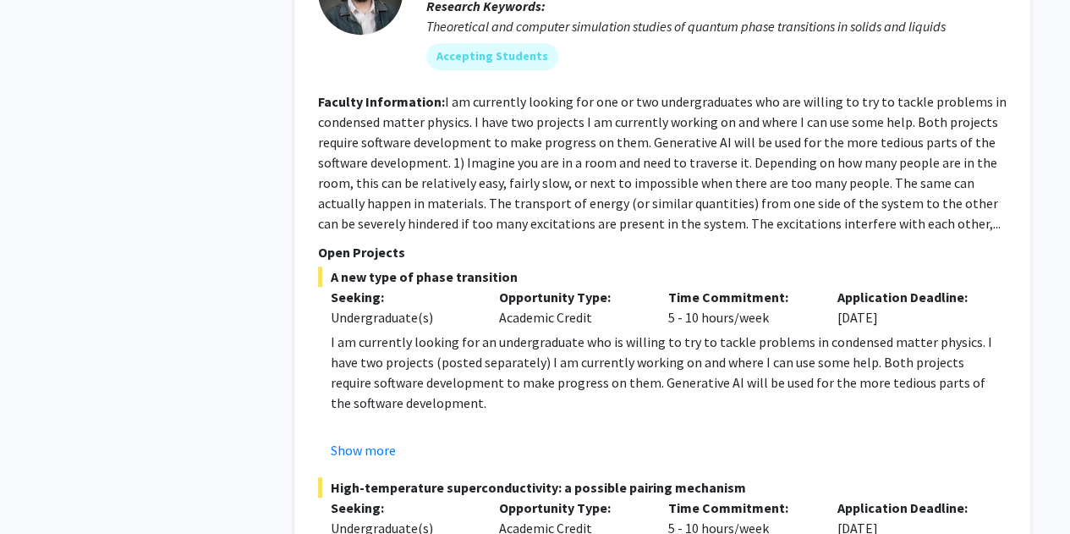
scroll to position [6916, 0]
click at [370, 439] on button "Show more" at bounding box center [363, 449] width 65 height 20
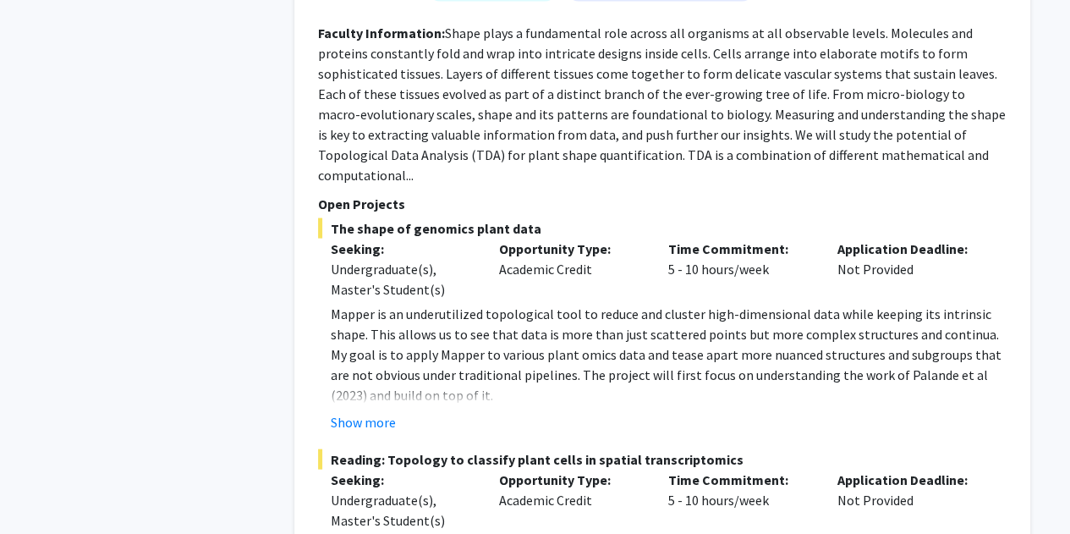
scroll to position [8298, 0]
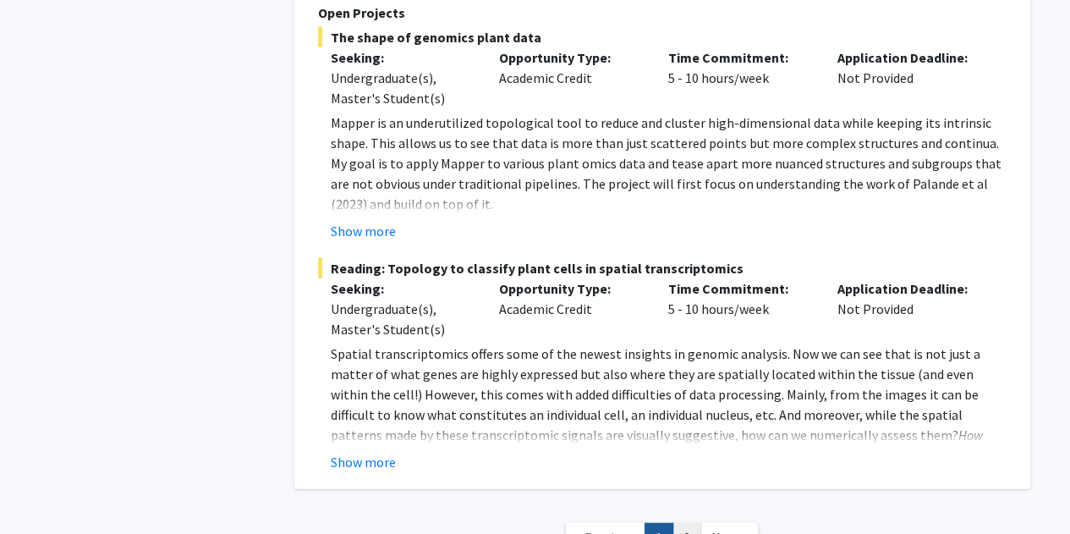
click at [688, 523] on link "2" at bounding box center [686, 538] width 29 height 30
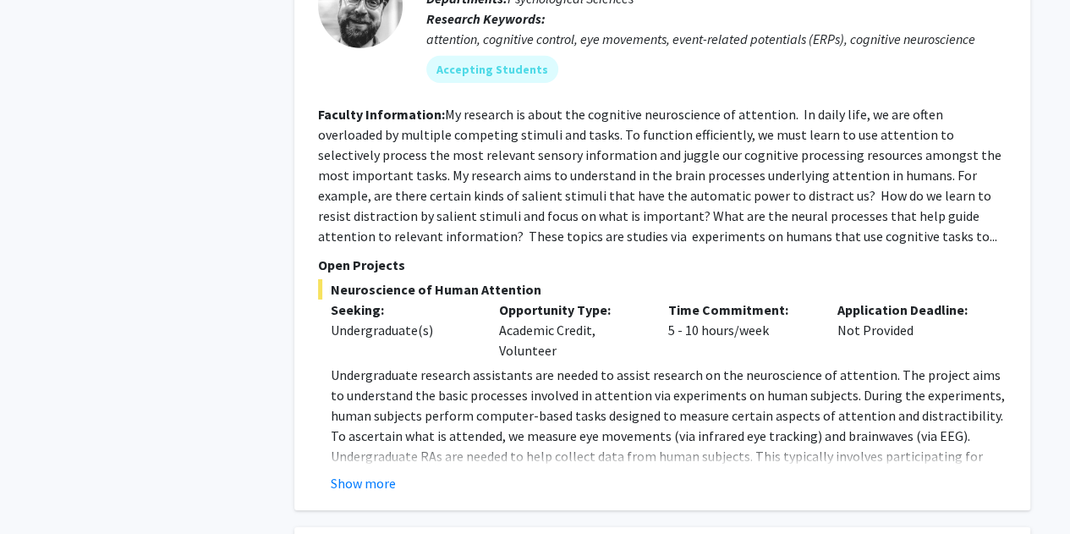
scroll to position [2741, 0]
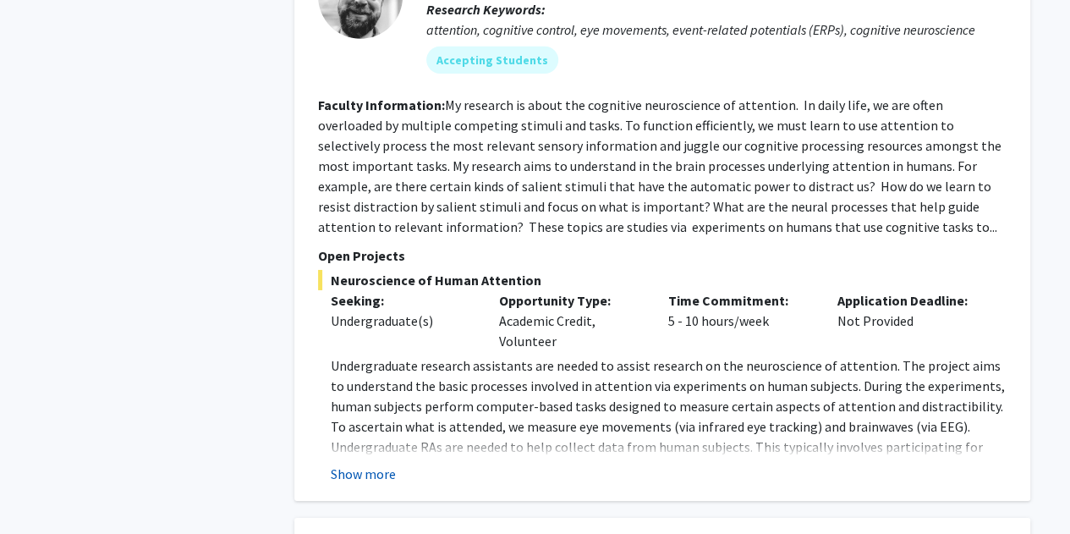
click at [350, 464] on button "Show more" at bounding box center [363, 474] width 65 height 20
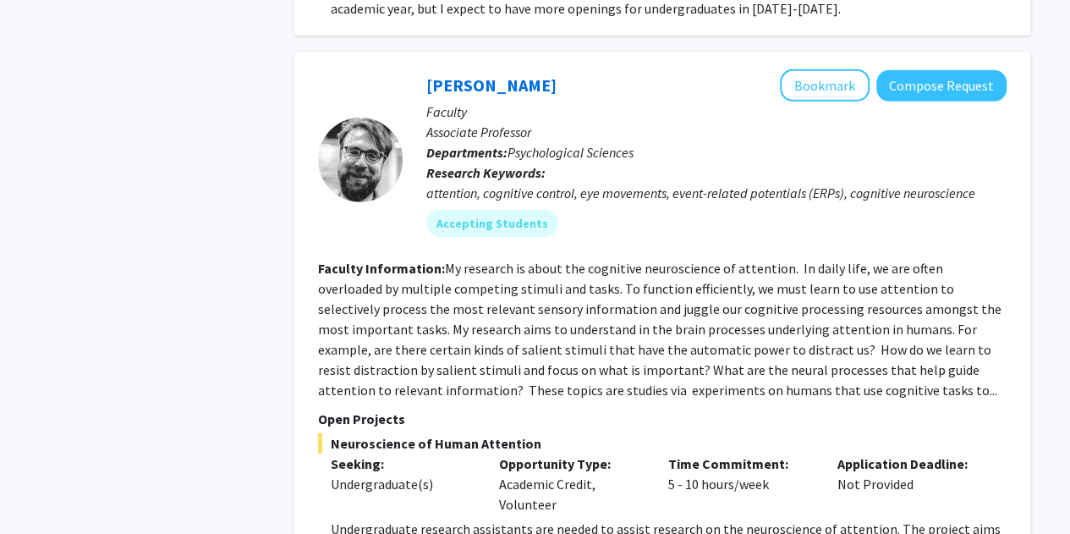
scroll to position [2576, 0]
